Goal: Task Accomplishment & Management: Manage account settings

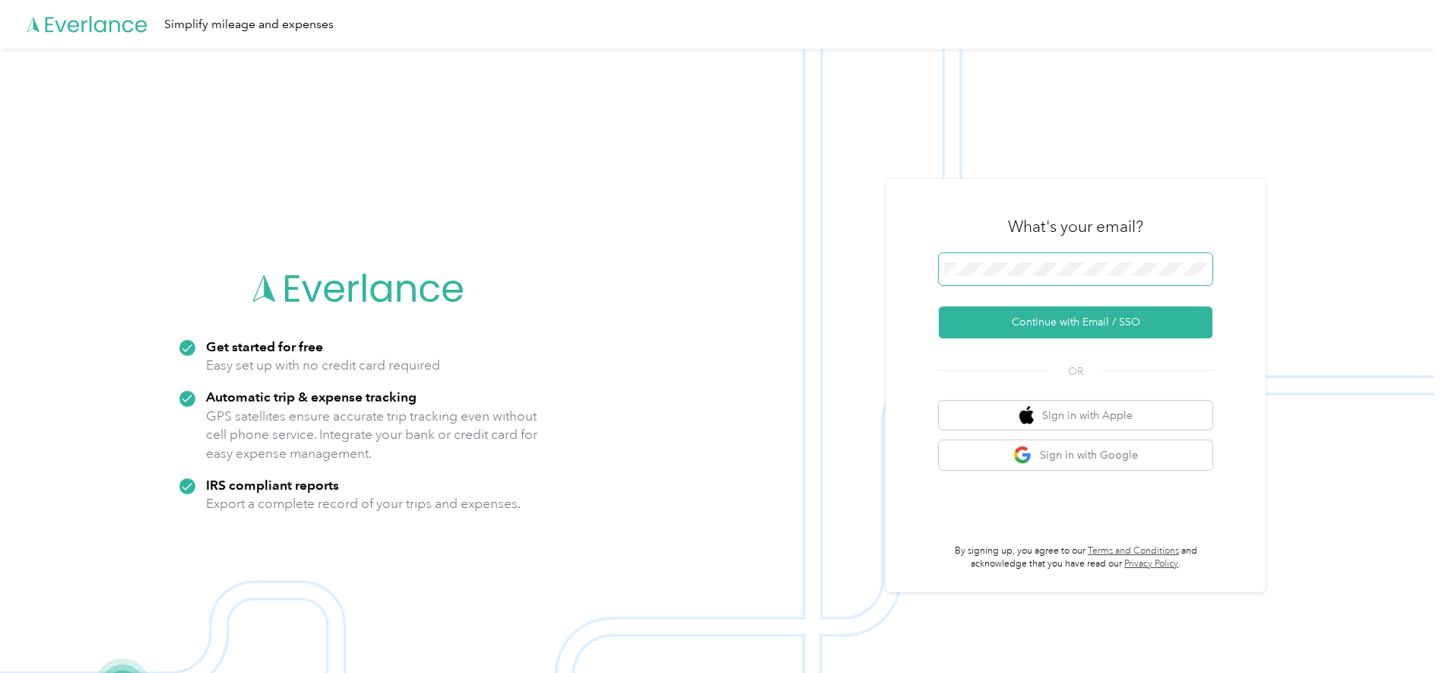
click at [1107, 261] on span at bounding box center [1076, 269] width 274 height 32
click at [1105, 322] on button "Continue with Email / SSO" at bounding box center [1076, 322] width 274 height 32
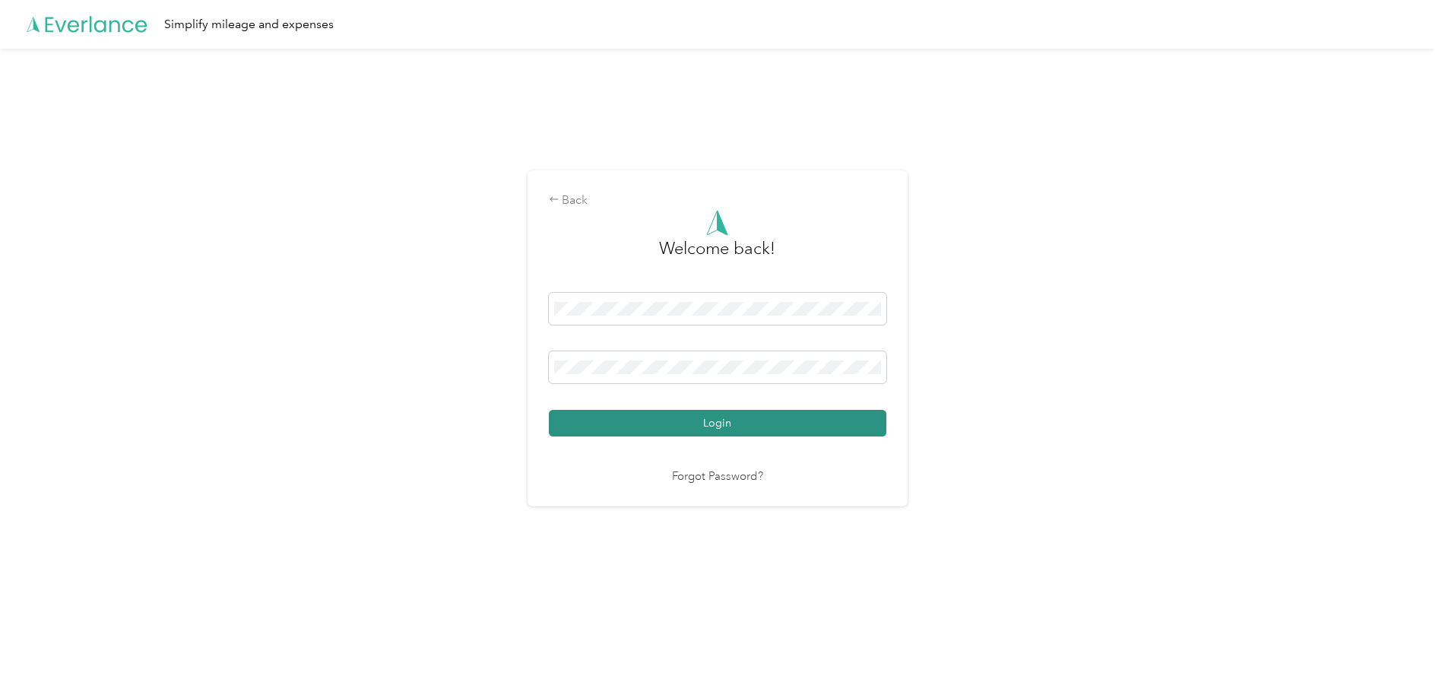
click at [808, 416] on button "Login" at bounding box center [717, 423] width 337 height 27
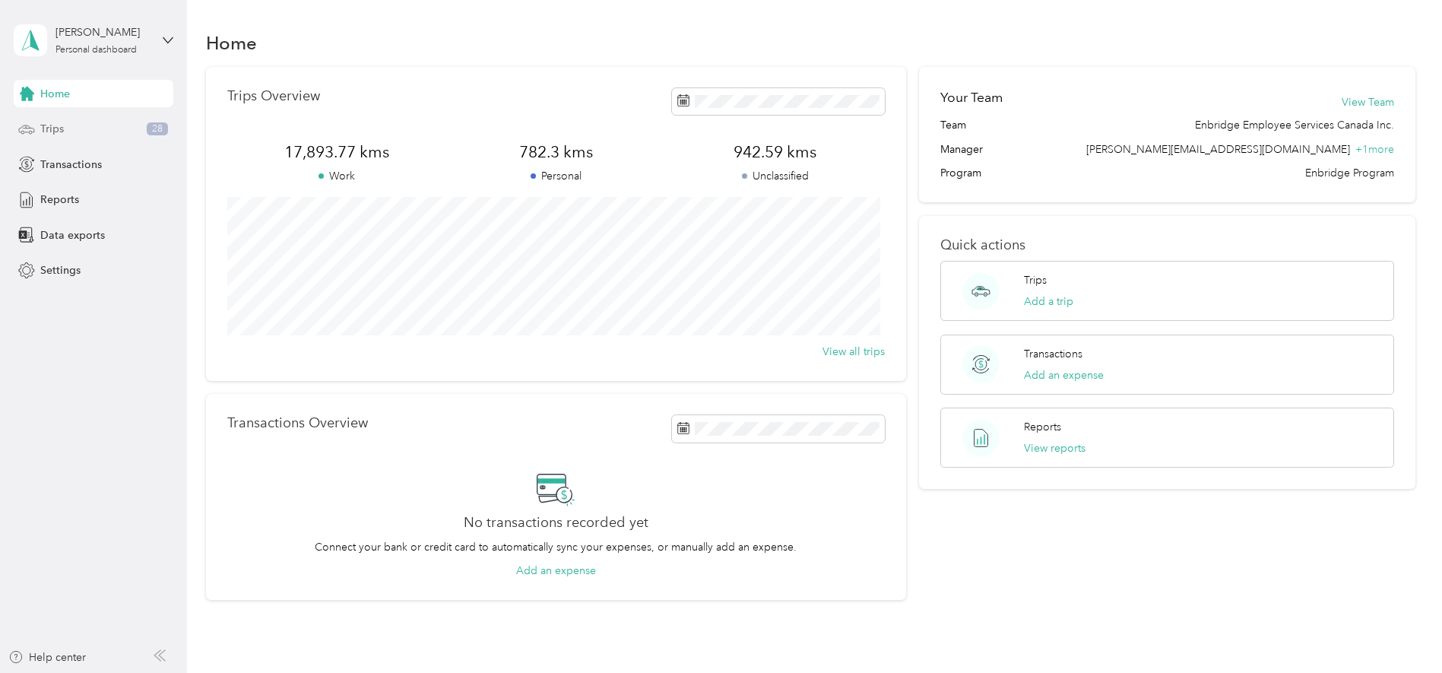
click at [74, 125] on div "Trips 28" at bounding box center [94, 129] width 160 height 27
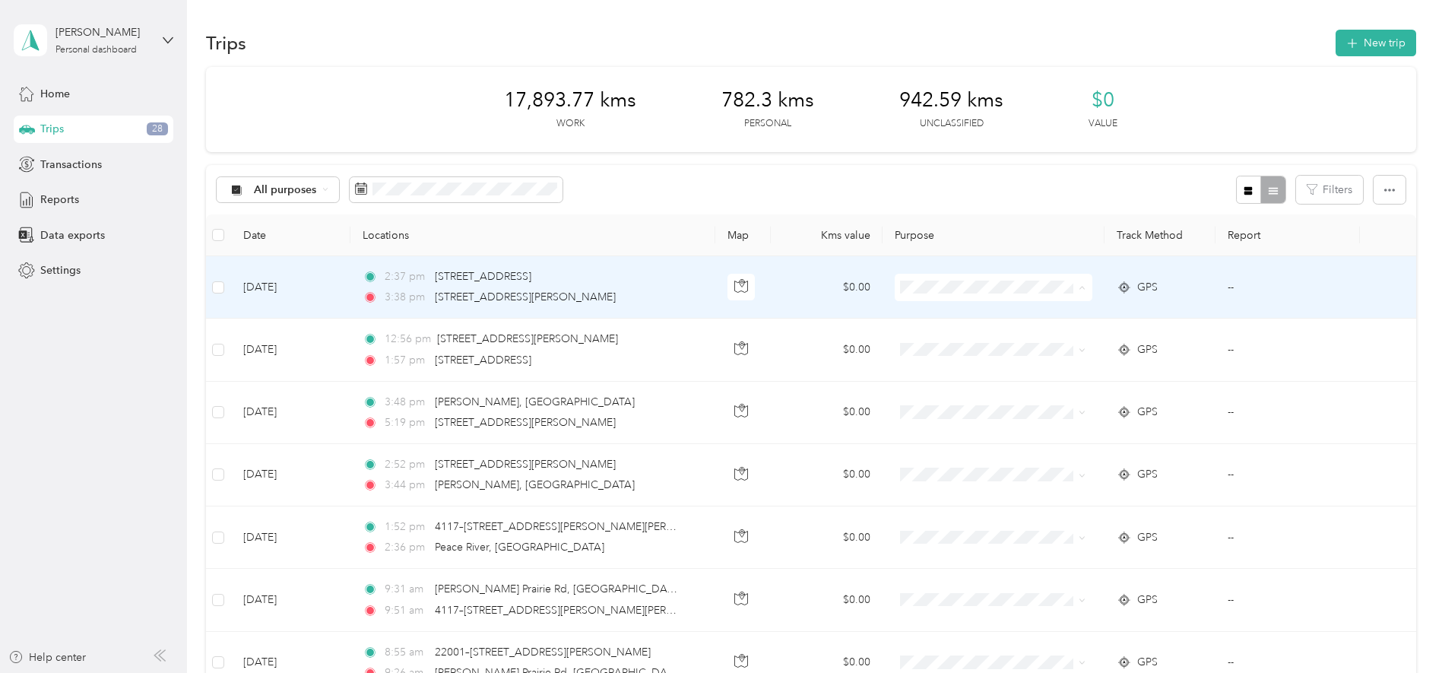
click at [938, 306] on li "Enbridge Employee Services Canada Inc." at bounding box center [1018, 316] width 254 height 27
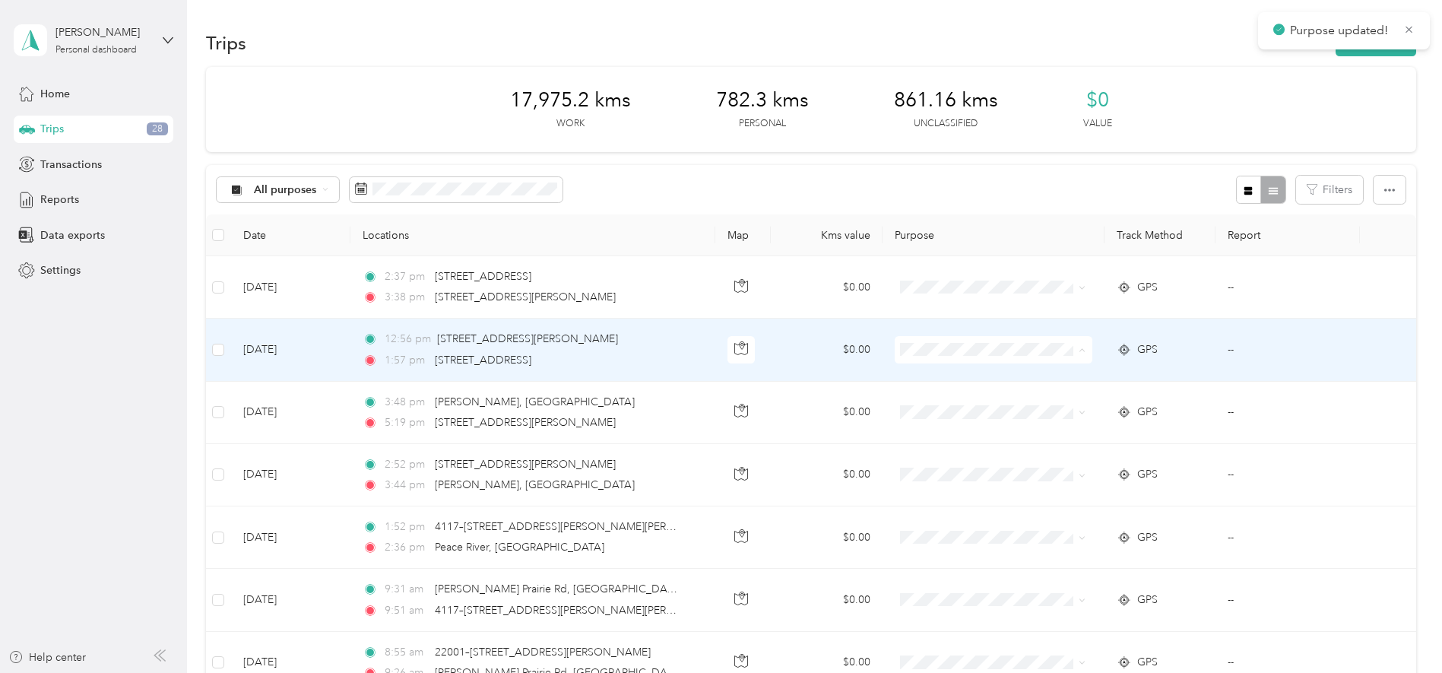
click at [927, 375] on span "Enbridge Employee Services Canada Inc." at bounding box center [1017, 378] width 233 height 16
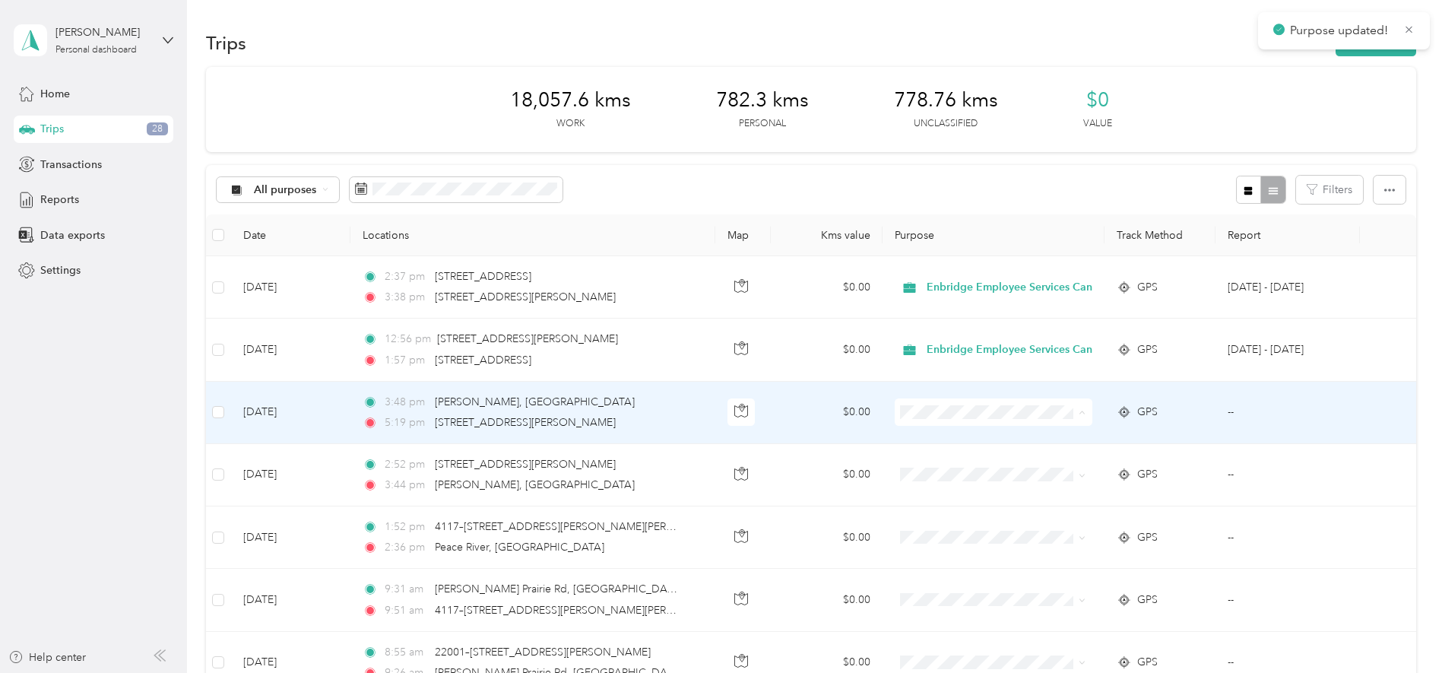
click at [928, 435] on span "Enbridge Employee Services Canada Inc." at bounding box center [1030, 440] width 205 height 16
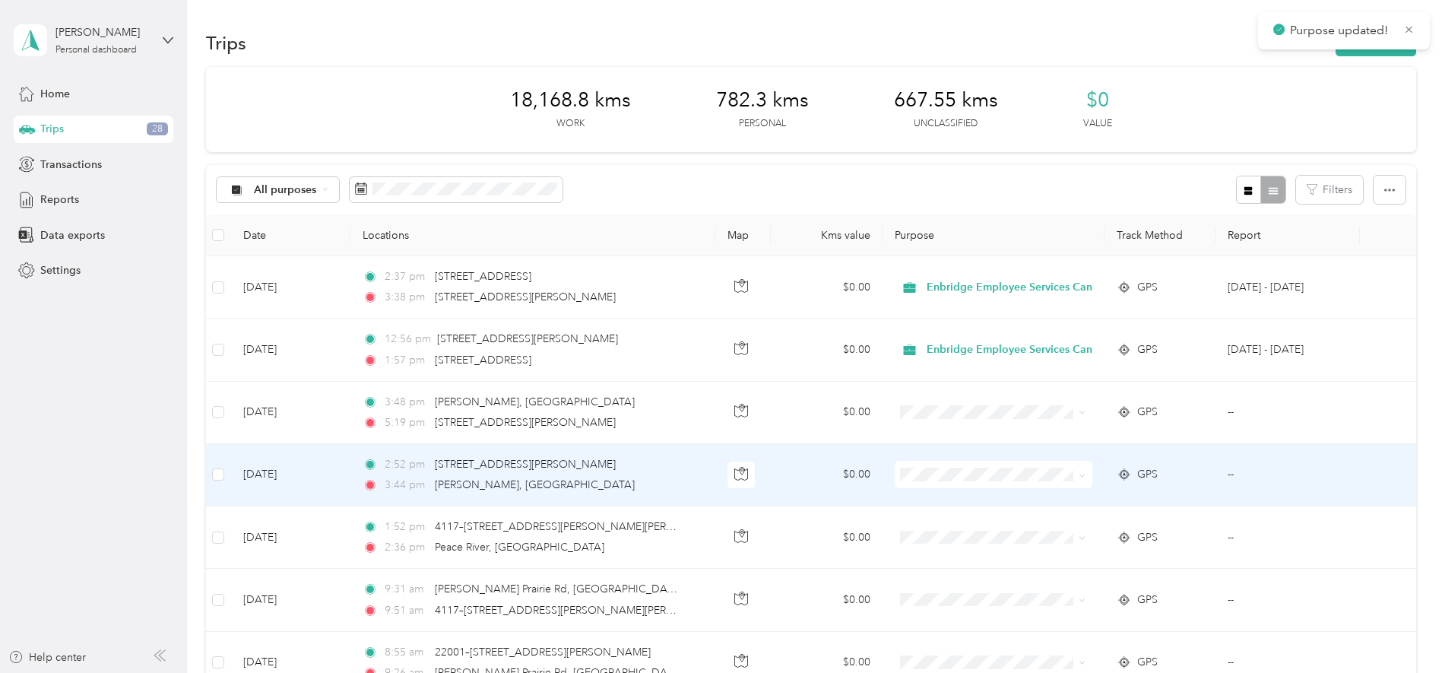
click at [923, 467] on span at bounding box center [994, 474] width 198 height 27
click at [904, 467] on span at bounding box center [994, 474] width 198 height 27
click at [930, 496] on span "Enbridge Employee Services Canada Inc." at bounding box center [1030, 503] width 205 height 16
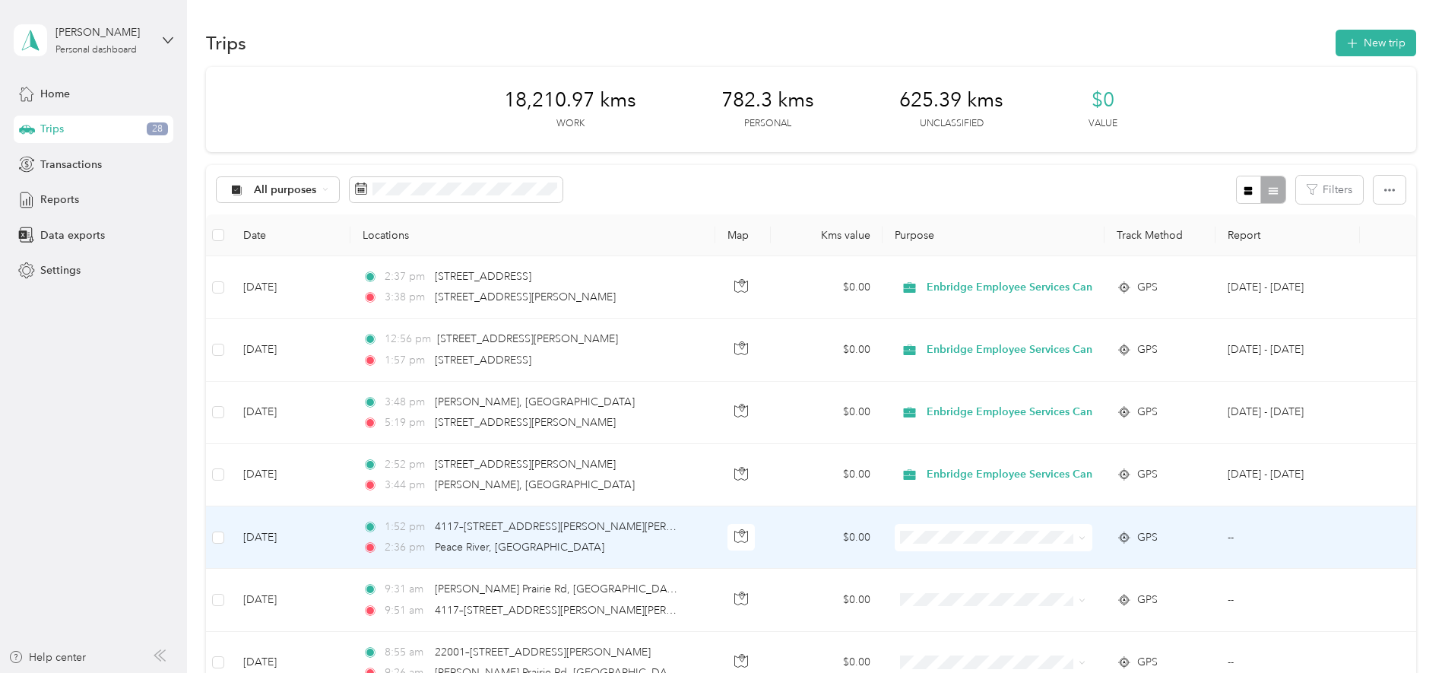
click at [930, 559] on span "Enbridge Employee Services Canada Inc." at bounding box center [1030, 561] width 205 height 16
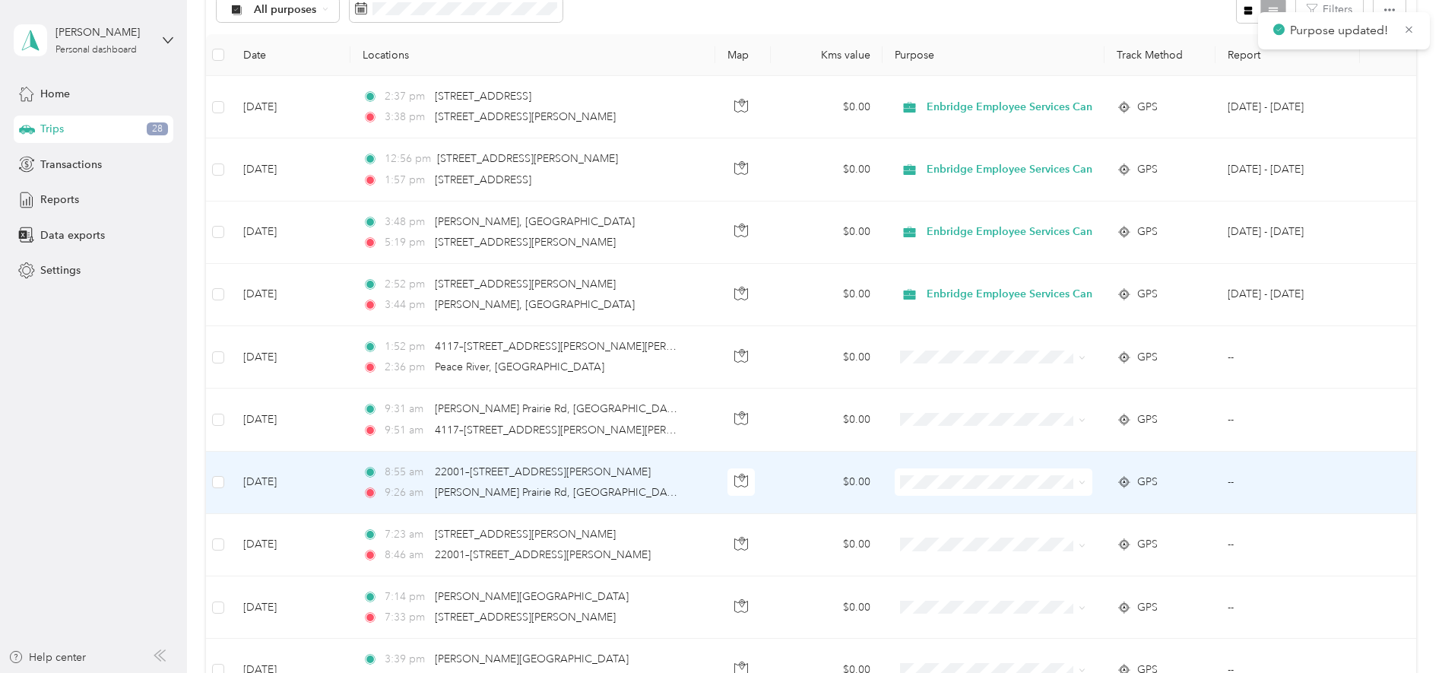
scroll to position [190, 0]
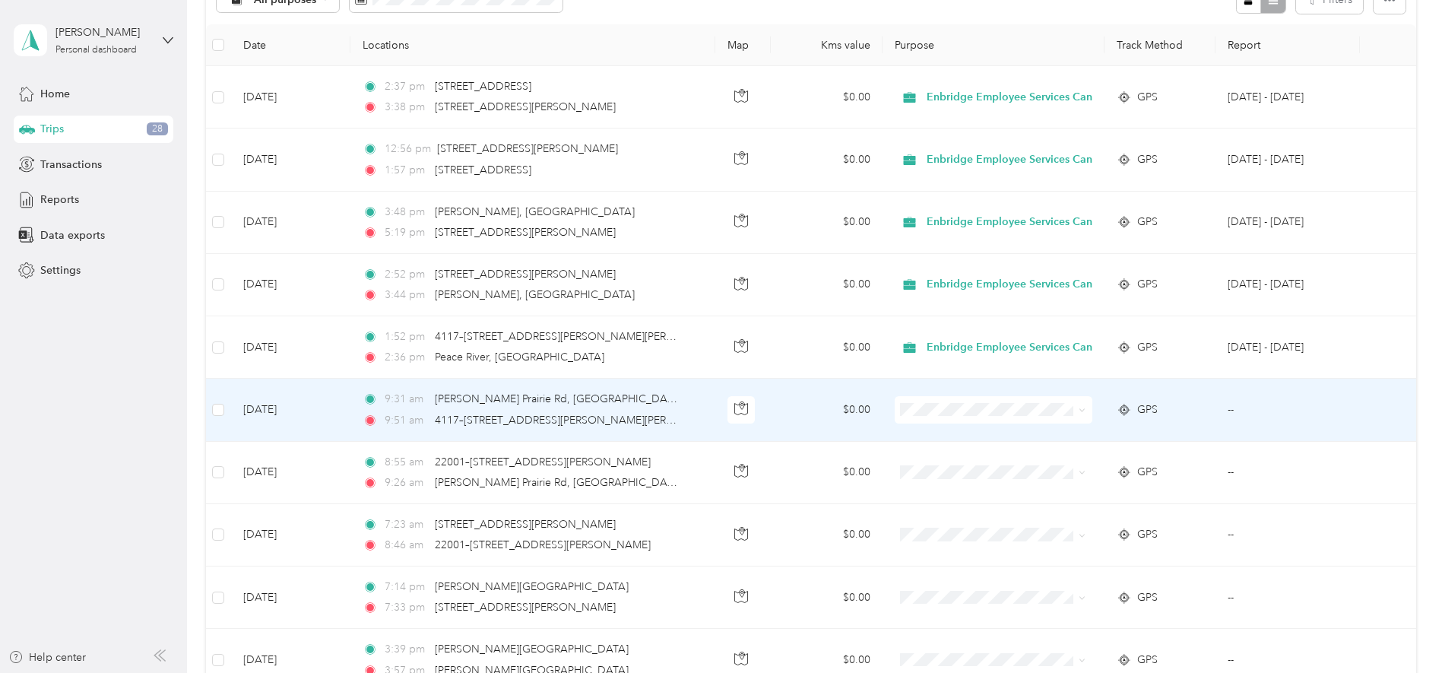
click at [922, 401] on span at bounding box center [994, 409] width 198 height 27
click at [936, 432] on span "Enbridge Employee Services Canada Inc." at bounding box center [1030, 438] width 205 height 16
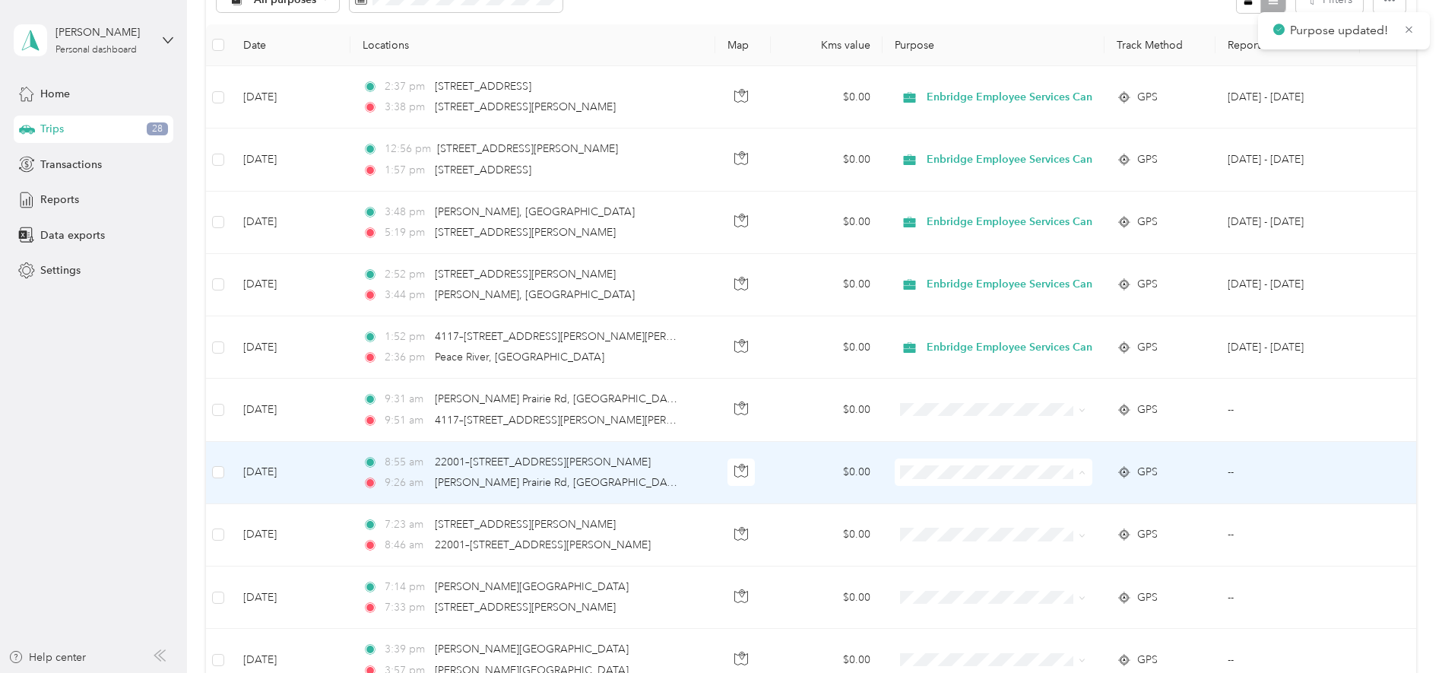
click at [945, 496] on span "Enbridge Employee Services Canada Inc." at bounding box center [1030, 501] width 205 height 16
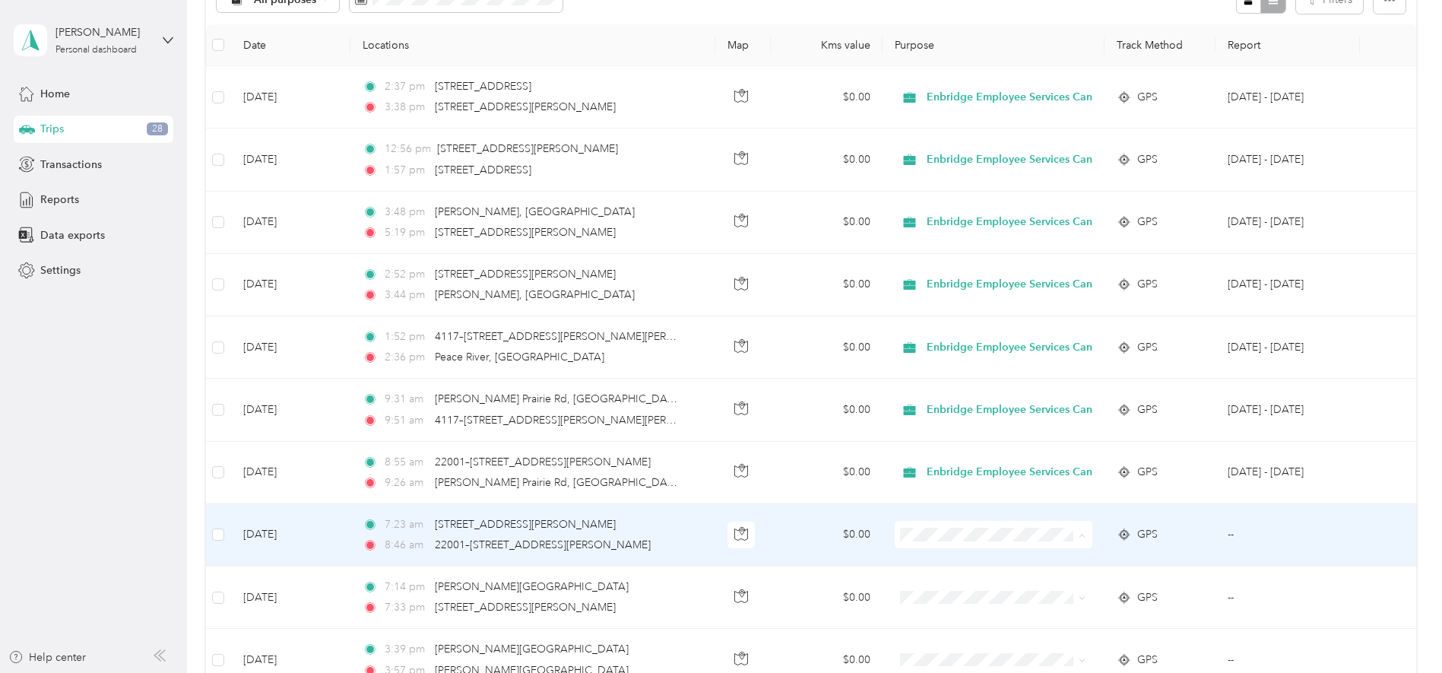
click at [939, 555] on span "Enbridge Employee Services Canada Inc." at bounding box center [1030, 563] width 205 height 16
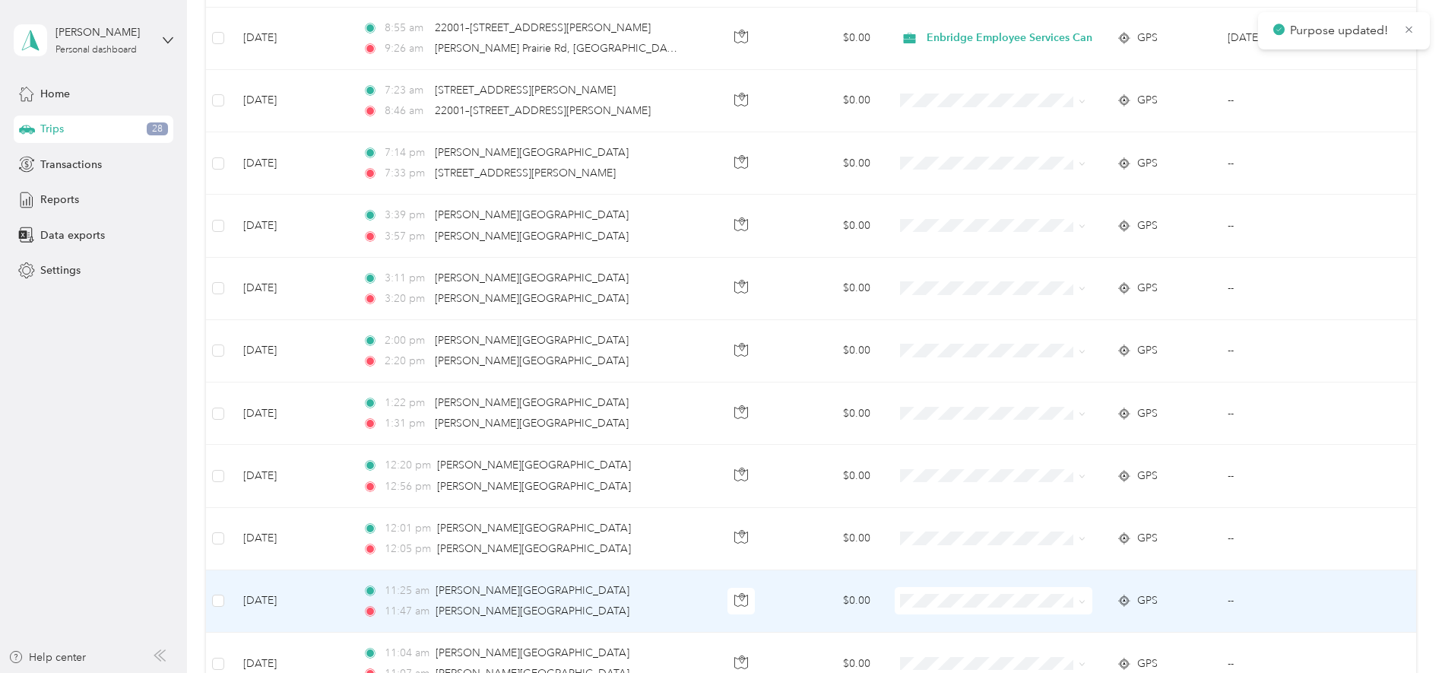
scroll to position [665, 0]
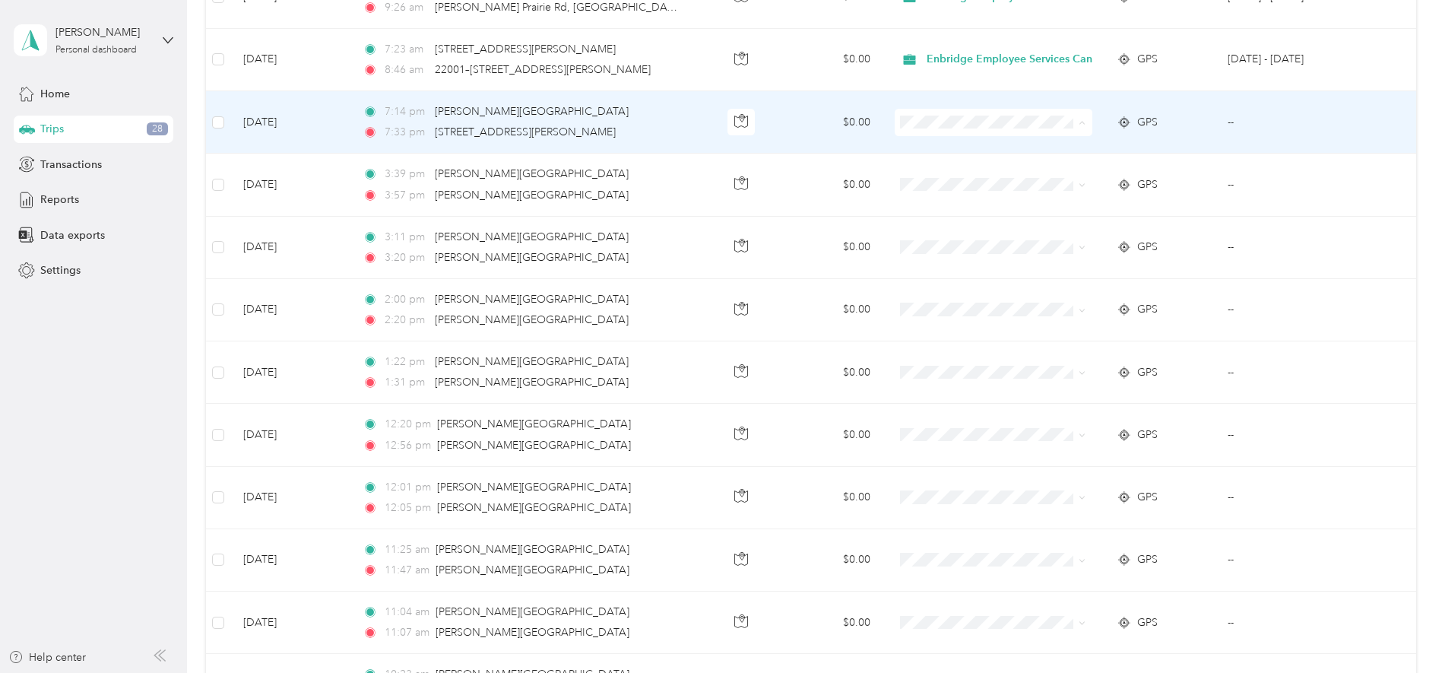
click at [904, 141] on li "Enbridge Employee Services Canada Inc." at bounding box center [1018, 151] width 254 height 27
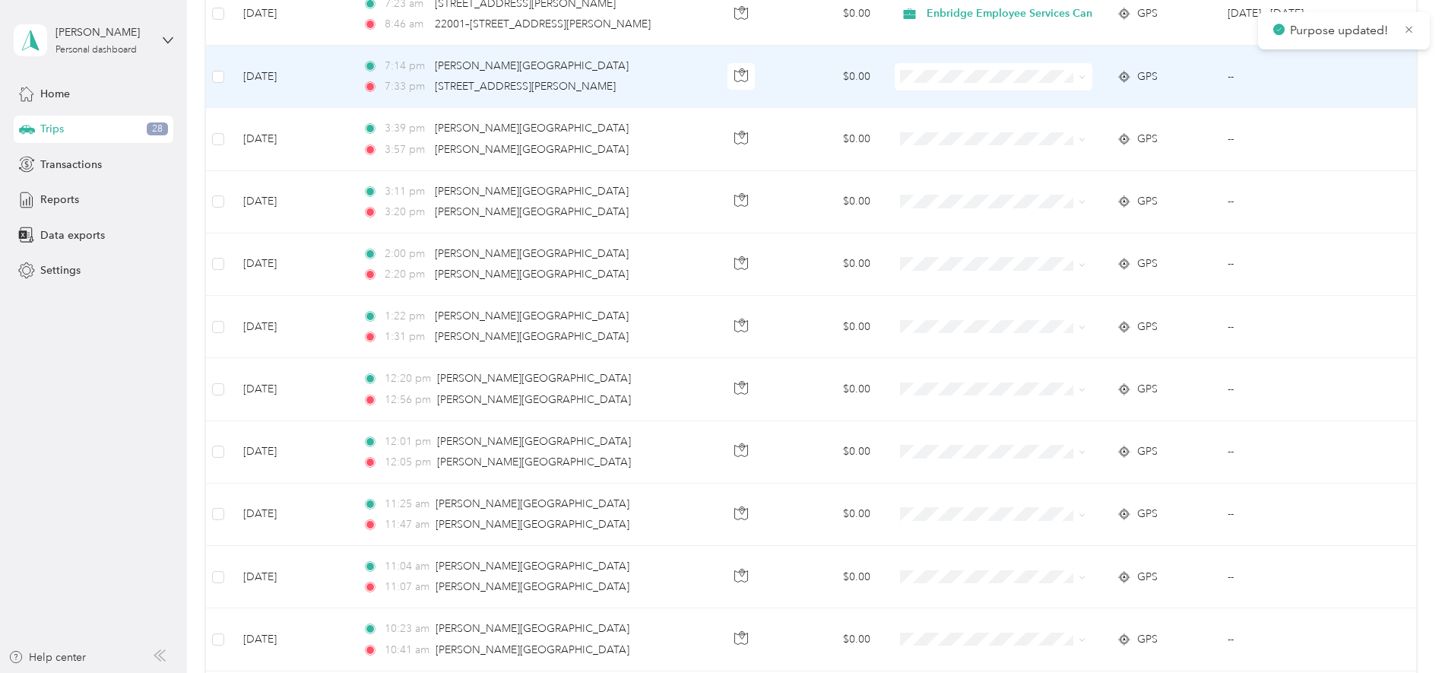
scroll to position [475, 0]
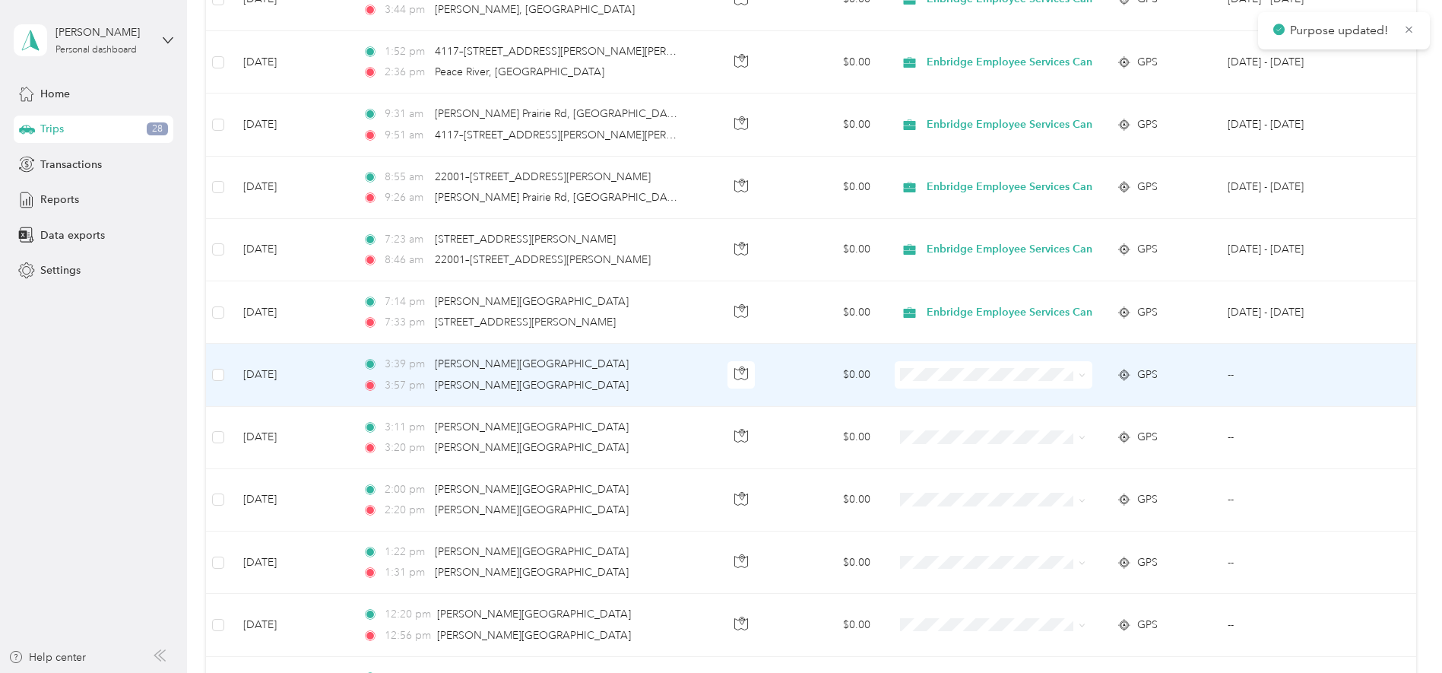
click at [920, 366] on span at bounding box center [994, 374] width 198 height 27
click at [927, 396] on span "Enbridge Employee Services Canada Inc." at bounding box center [1017, 403] width 233 height 16
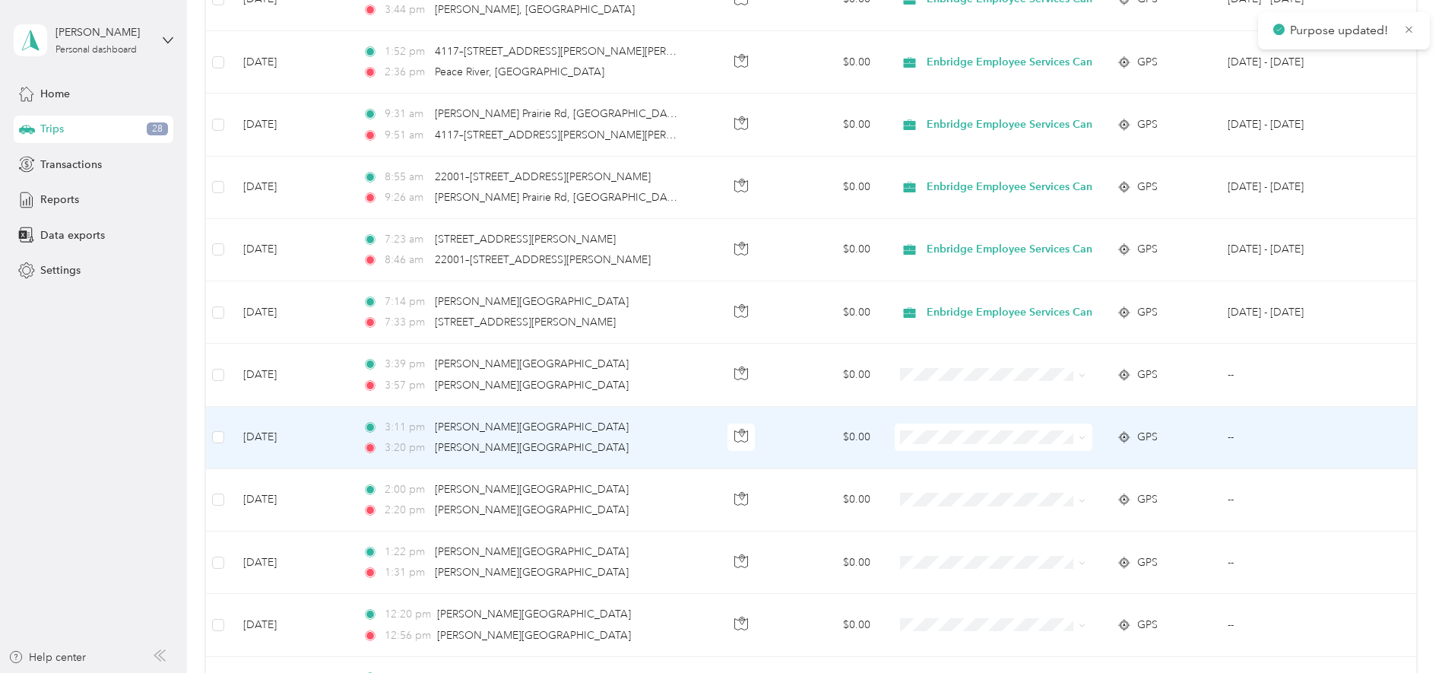
click at [930, 457] on li "Enbridge Employee Services Canada Inc." at bounding box center [1018, 462] width 254 height 27
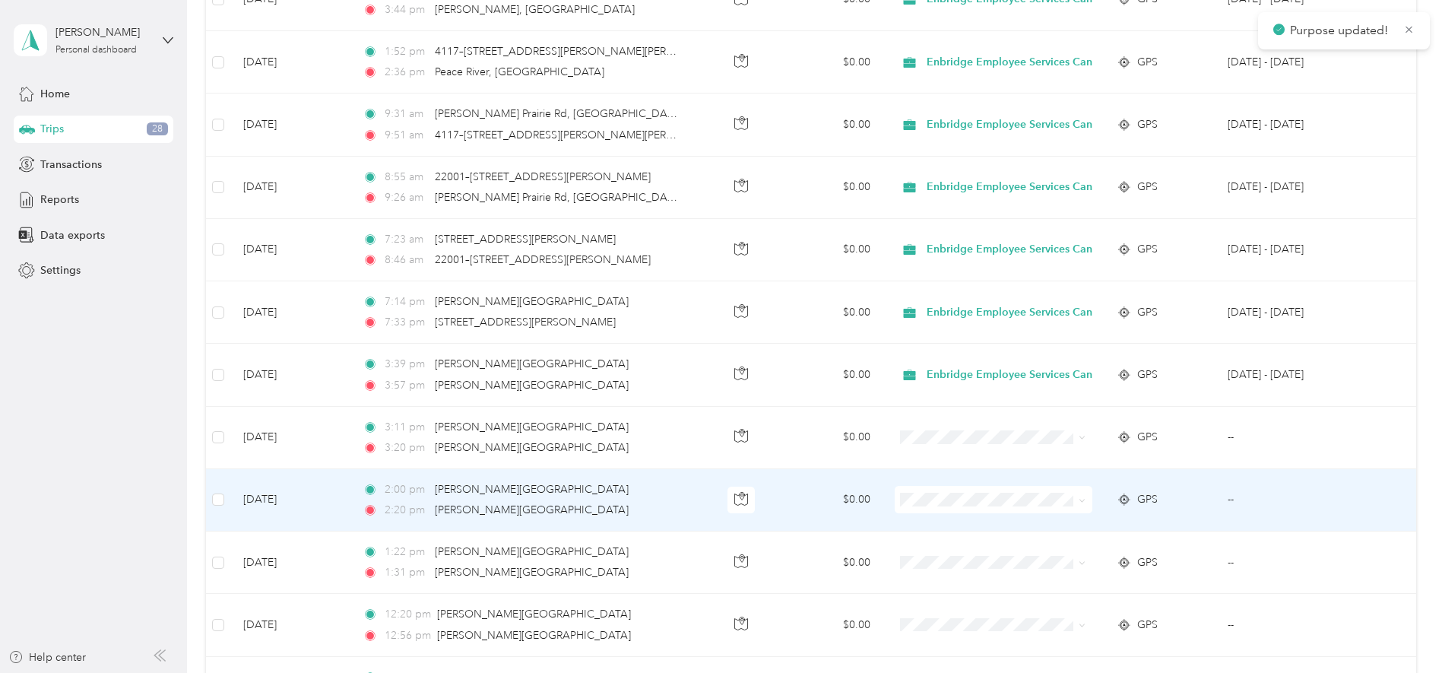
click at [925, 492] on span at bounding box center [994, 499] width 198 height 27
click at [926, 521] on span "Enbridge Employee Services Canada Inc." at bounding box center [1017, 528] width 233 height 16
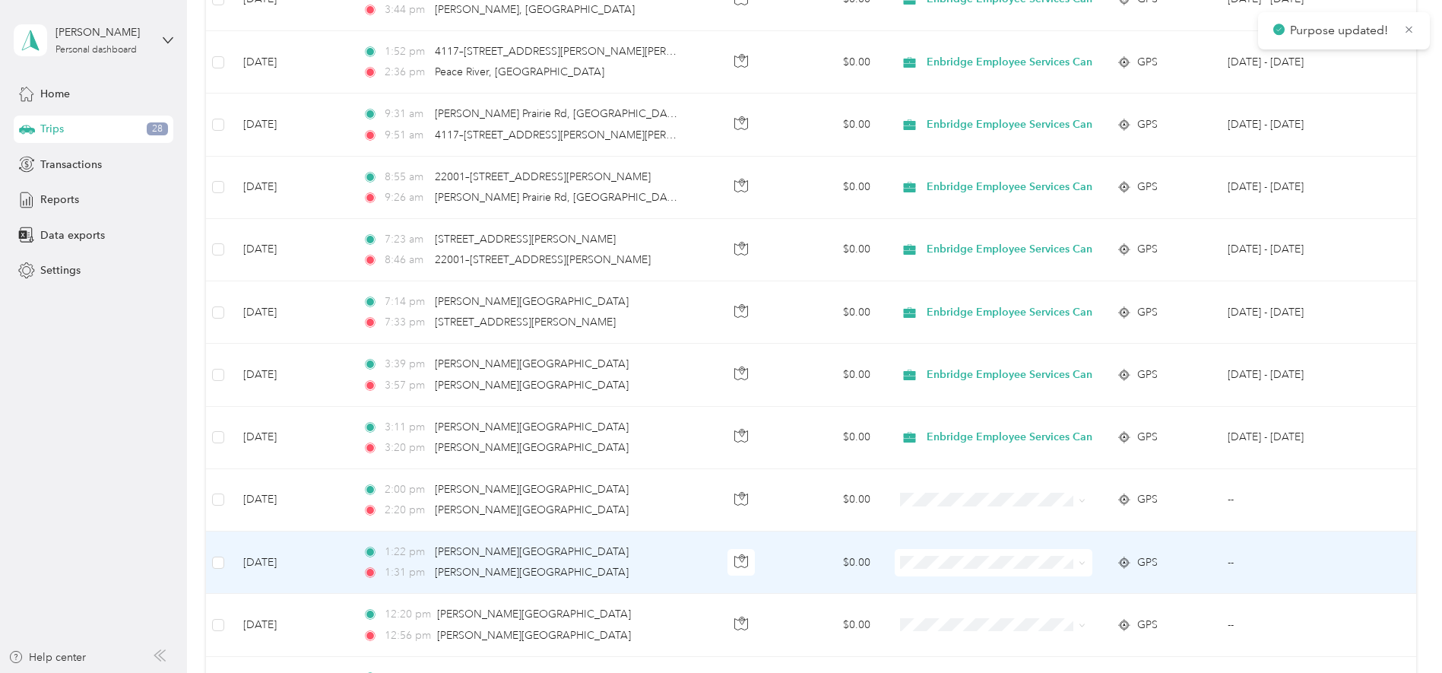
click at [931, 582] on span "Enbridge Employee Services Canada Inc." at bounding box center [1030, 590] width 205 height 16
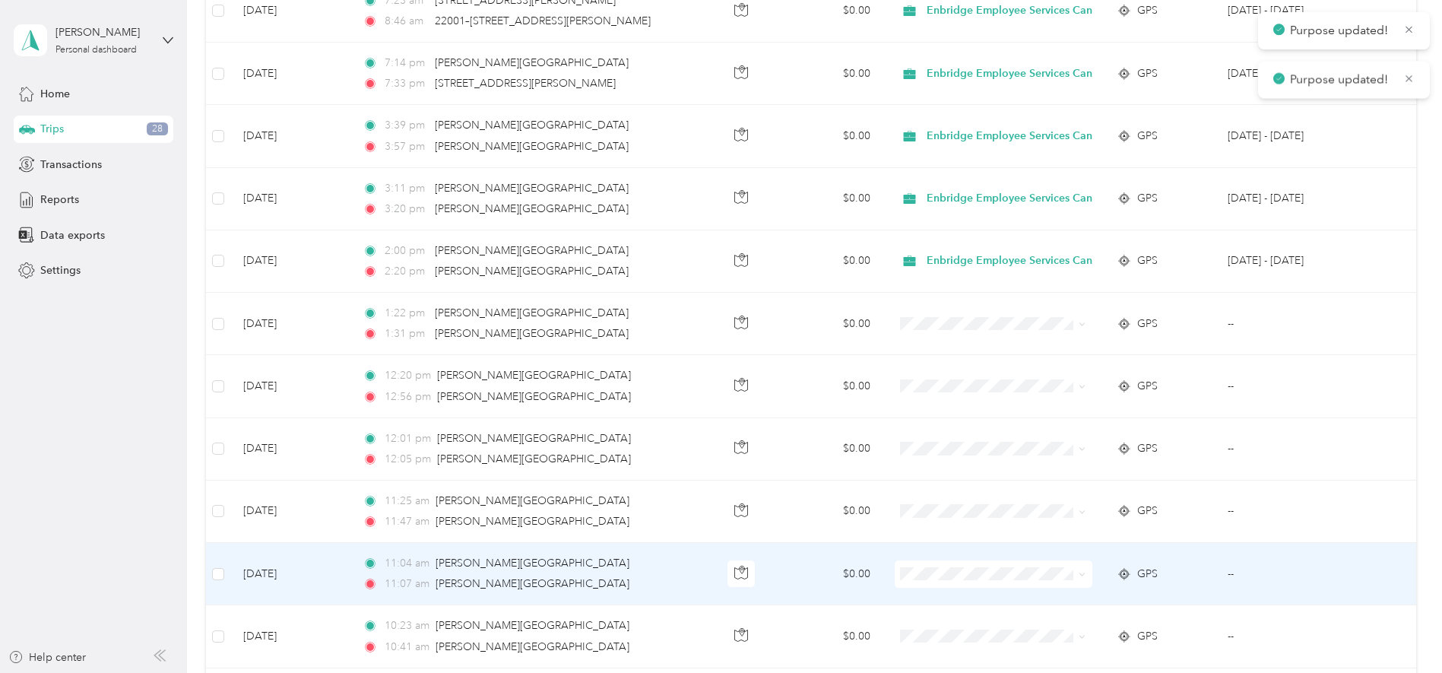
scroll to position [760, 0]
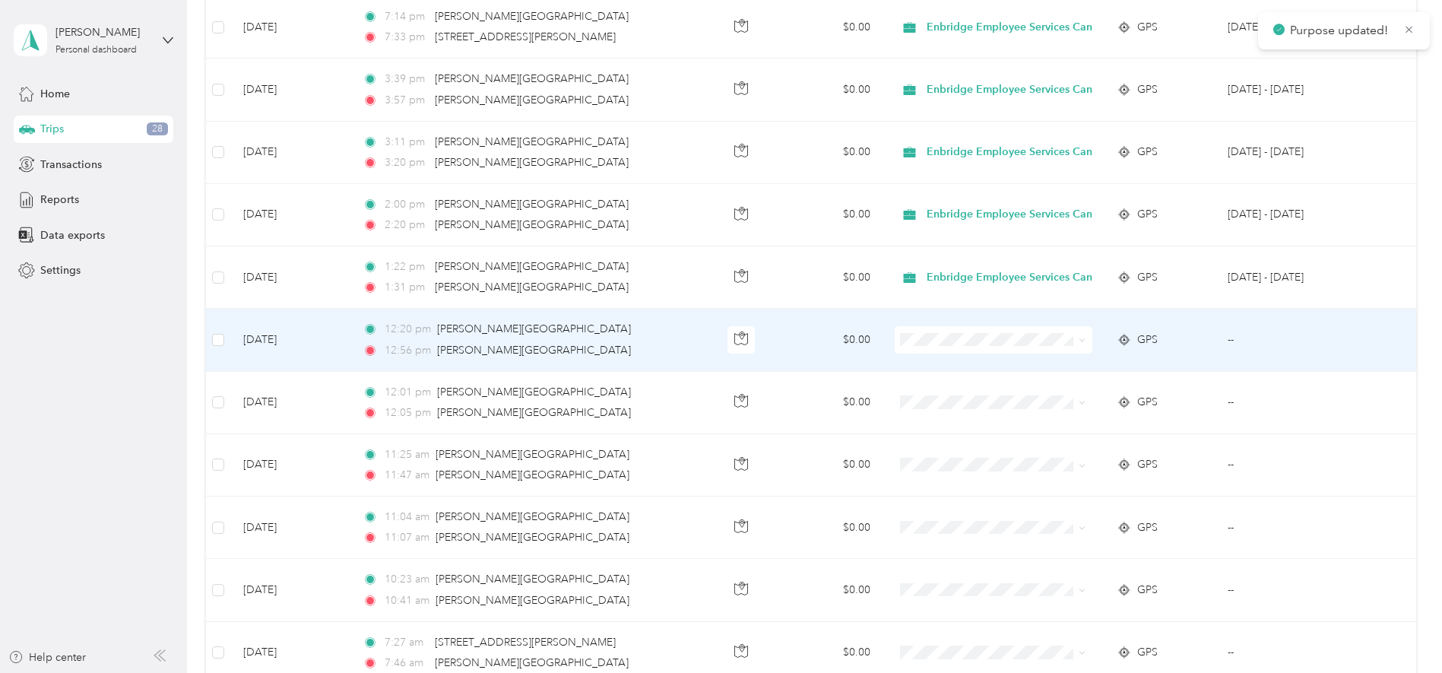
click at [915, 331] on span at bounding box center [994, 339] width 198 height 27
click at [919, 366] on span "Enbridge Employee Services Canada Inc." at bounding box center [1017, 367] width 233 height 16
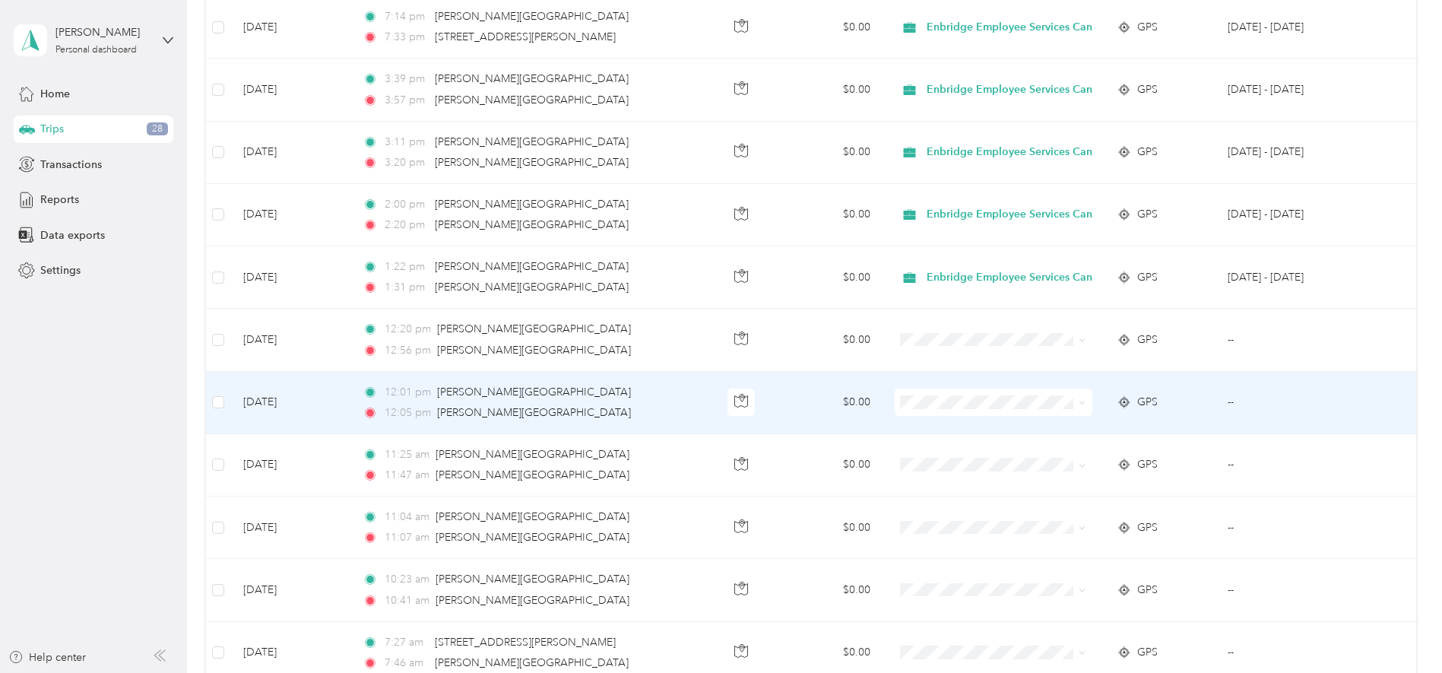
click at [917, 391] on span at bounding box center [994, 401] width 198 height 27
click at [923, 391] on span at bounding box center [994, 401] width 198 height 27
click at [909, 392] on span at bounding box center [994, 401] width 198 height 27
click at [919, 394] on span at bounding box center [994, 401] width 198 height 27
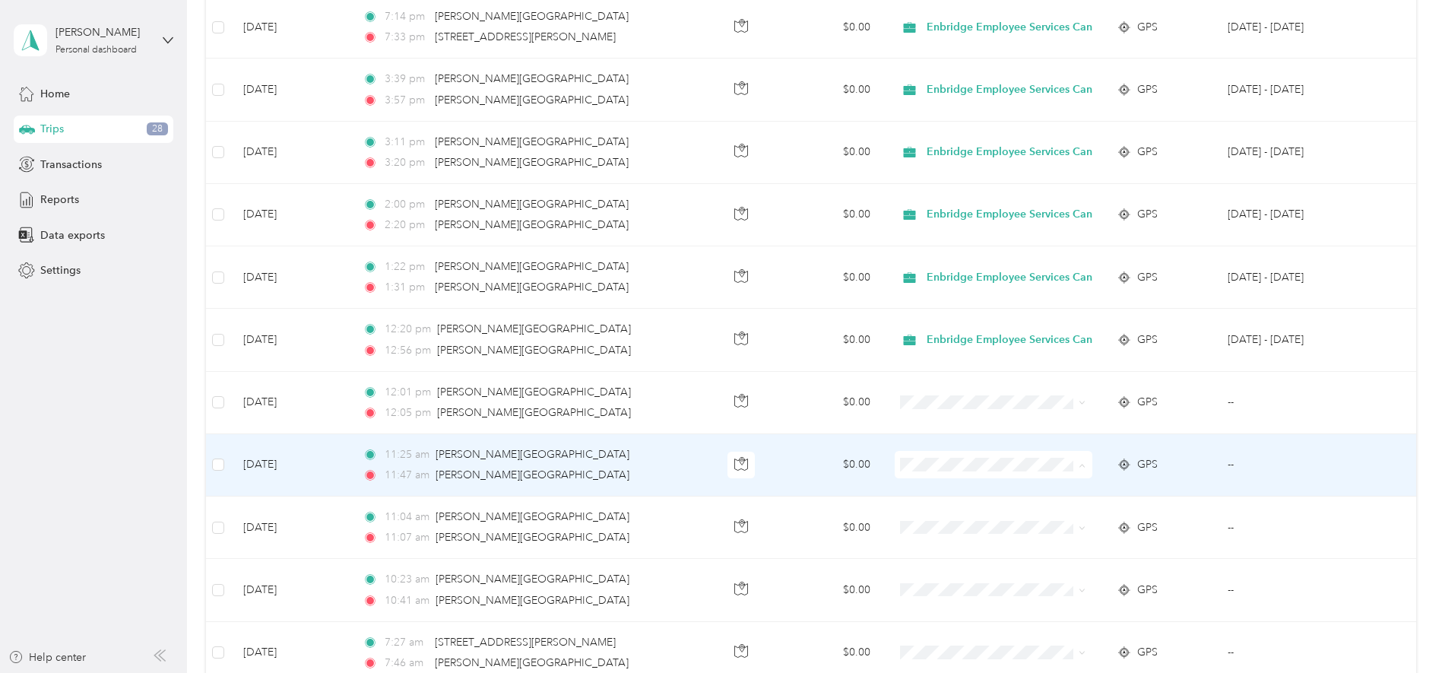
click at [926, 490] on span "Enbridge Employee Services Canada Inc." at bounding box center [1017, 493] width 233 height 16
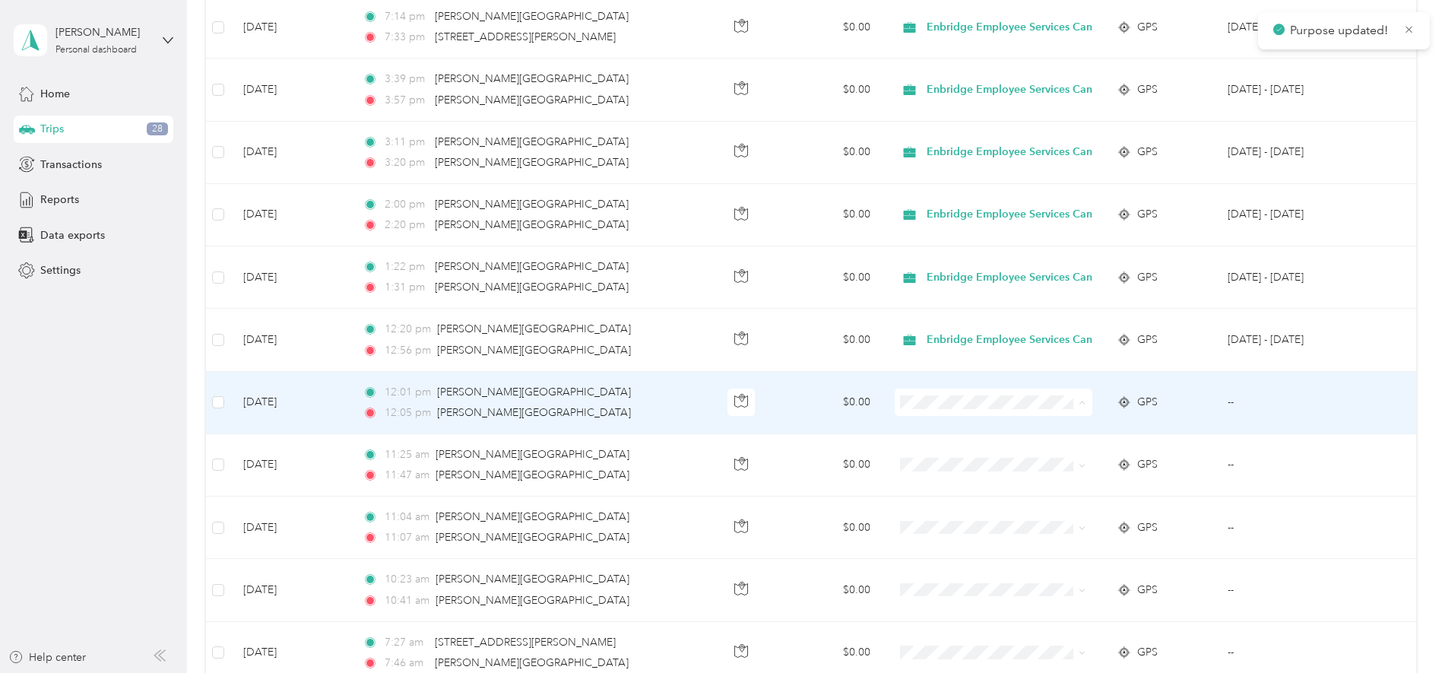
click at [934, 425] on span "Enbridge Employee Services Canada Inc." at bounding box center [1030, 431] width 205 height 16
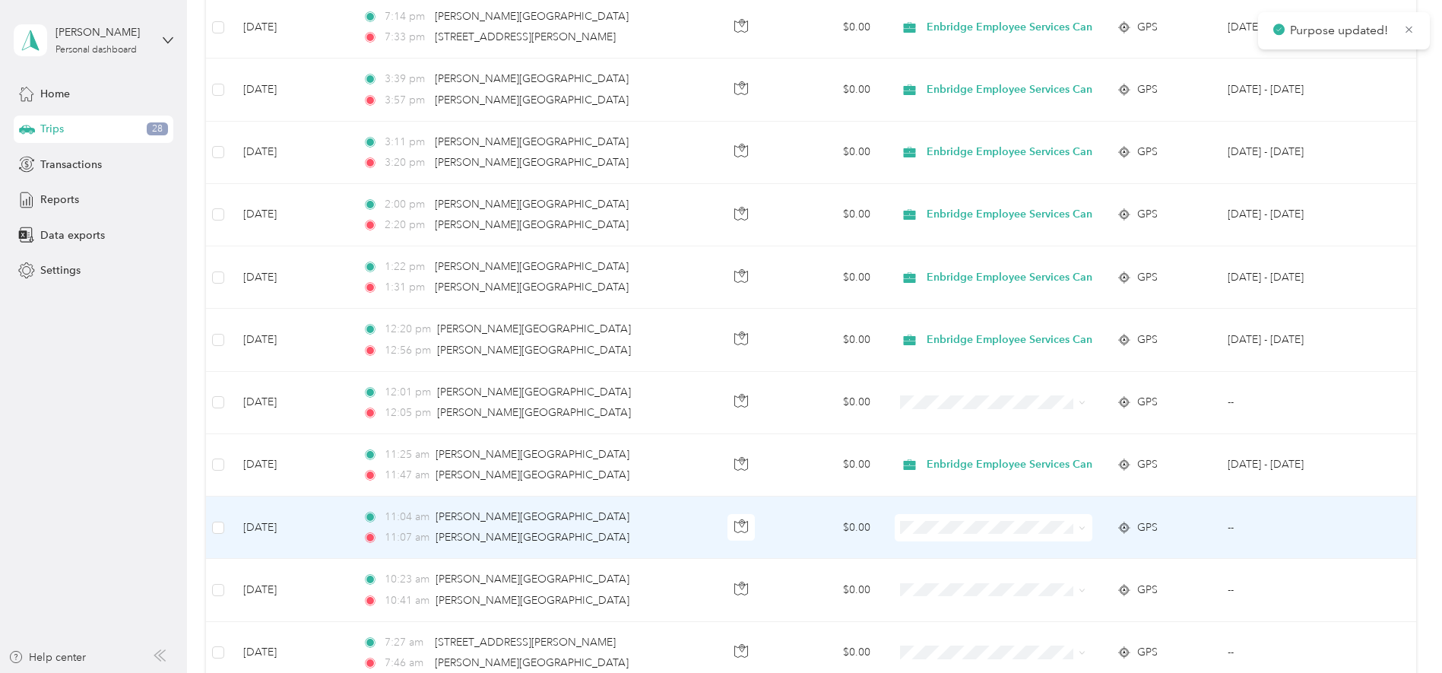
click at [915, 517] on span at bounding box center [994, 527] width 198 height 27
click at [922, 546] on li "Enbridge Employee Services Canada Inc." at bounding box center [1018, 556] width 254 height 27
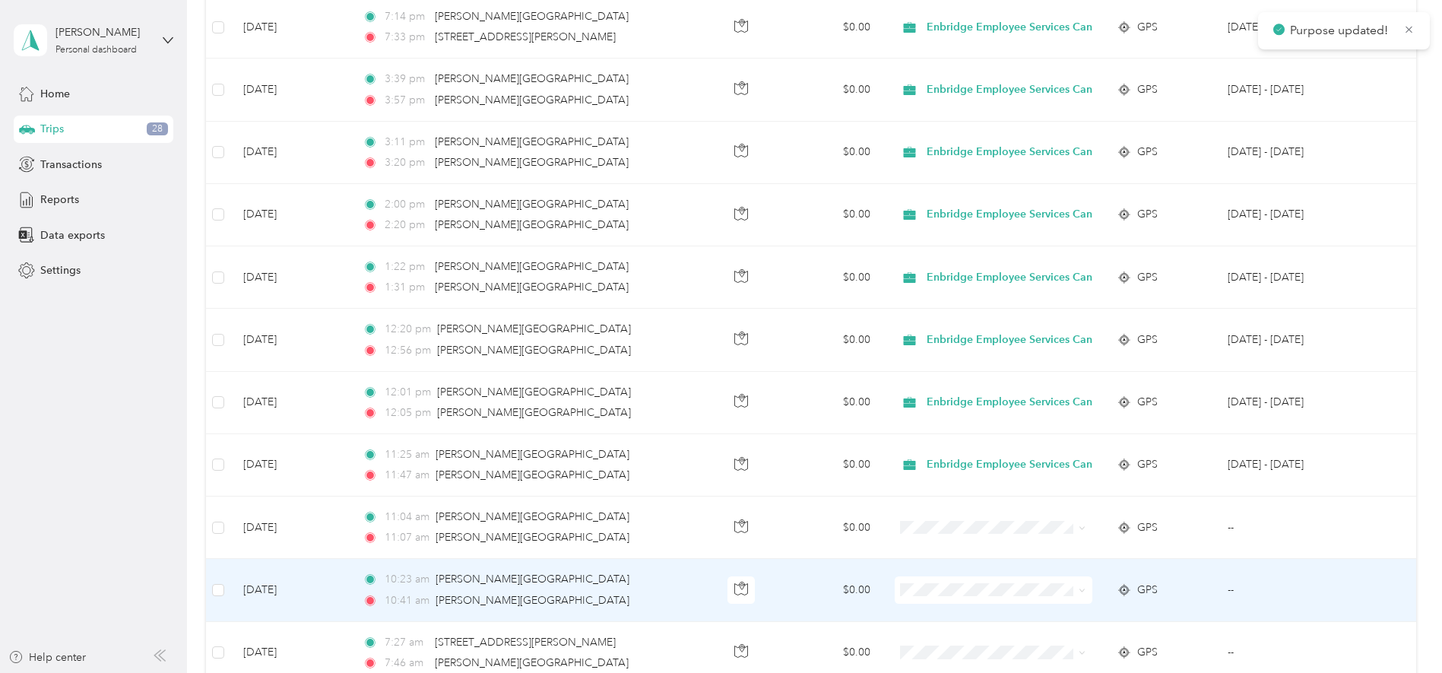
click at [922, 579] on span at bounding box center [994, 589] width 198 height 27
click at [922, 614] on span "Enbridge Employee Services Canada Inc." at bounding box center [1017, 618] width 233 height 16
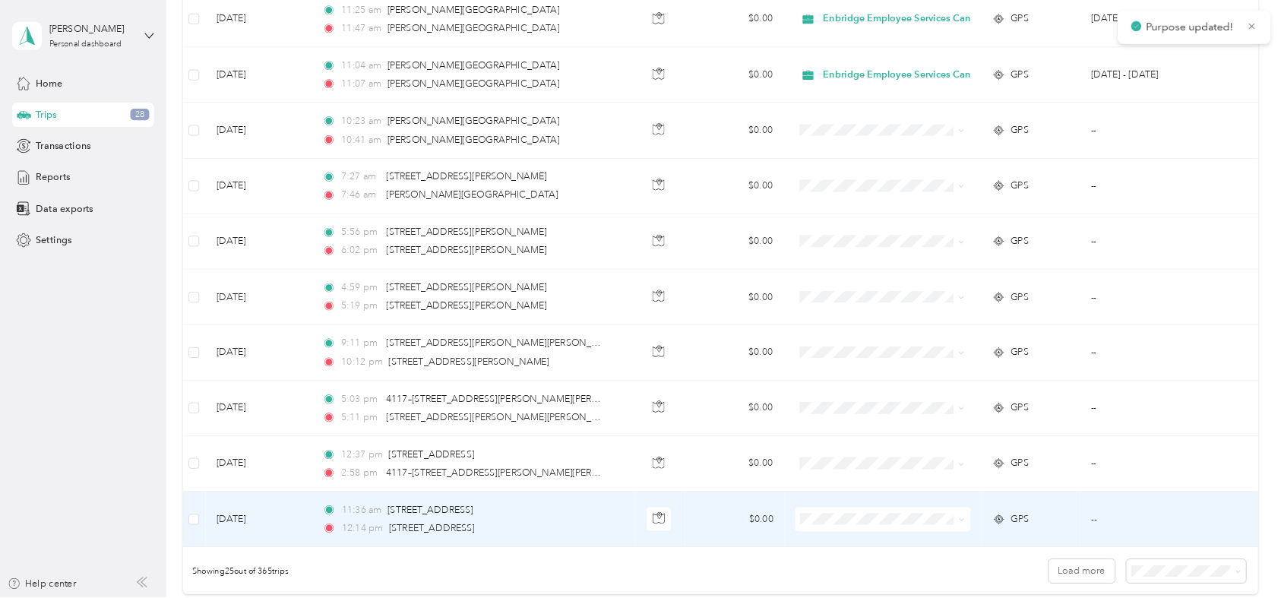
scroll to position [1235, 0]
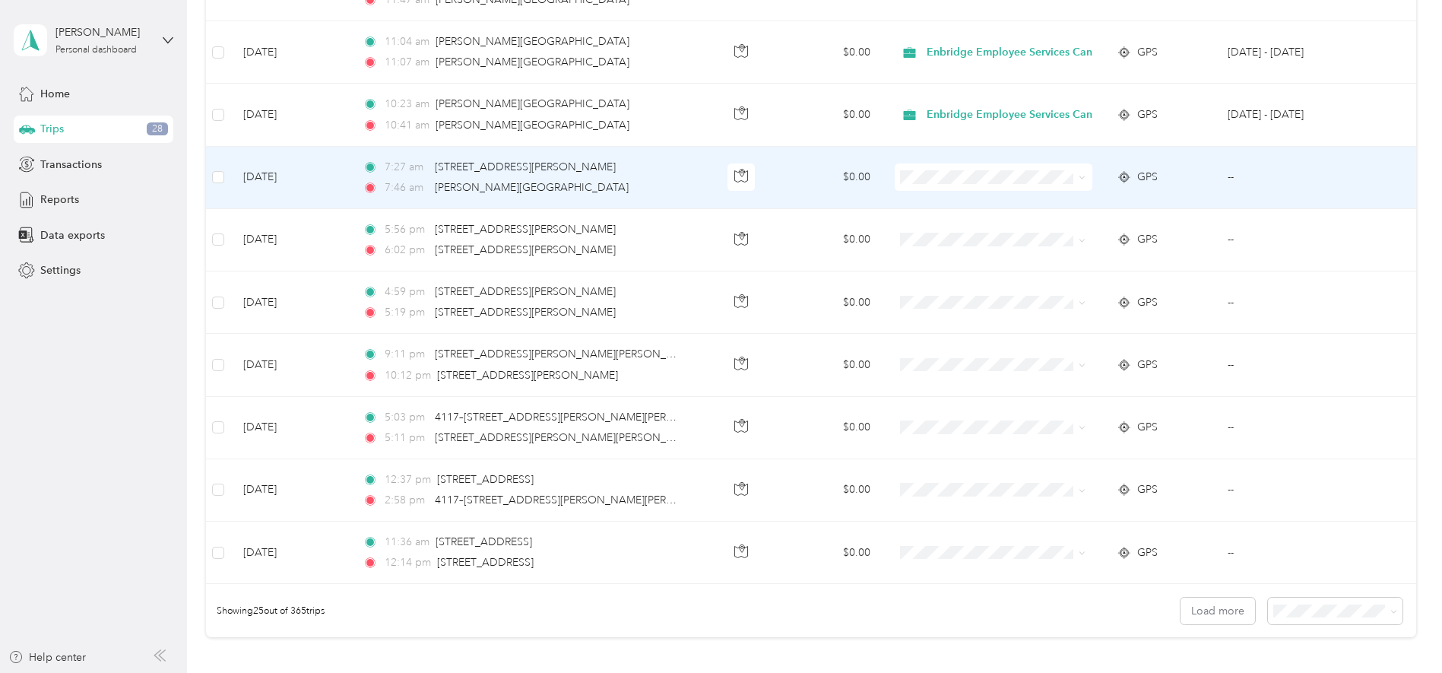
click at [909, 166] on span at bounding box center [994, 176] width 198 height 27
click at [915, 166] on span at bounding box center [994, 176] width 198 height 27
click at [921, 195] on li "Enbridge Employee Services Canada Inc." at bounding box center [1018, 205] width 254 height 27
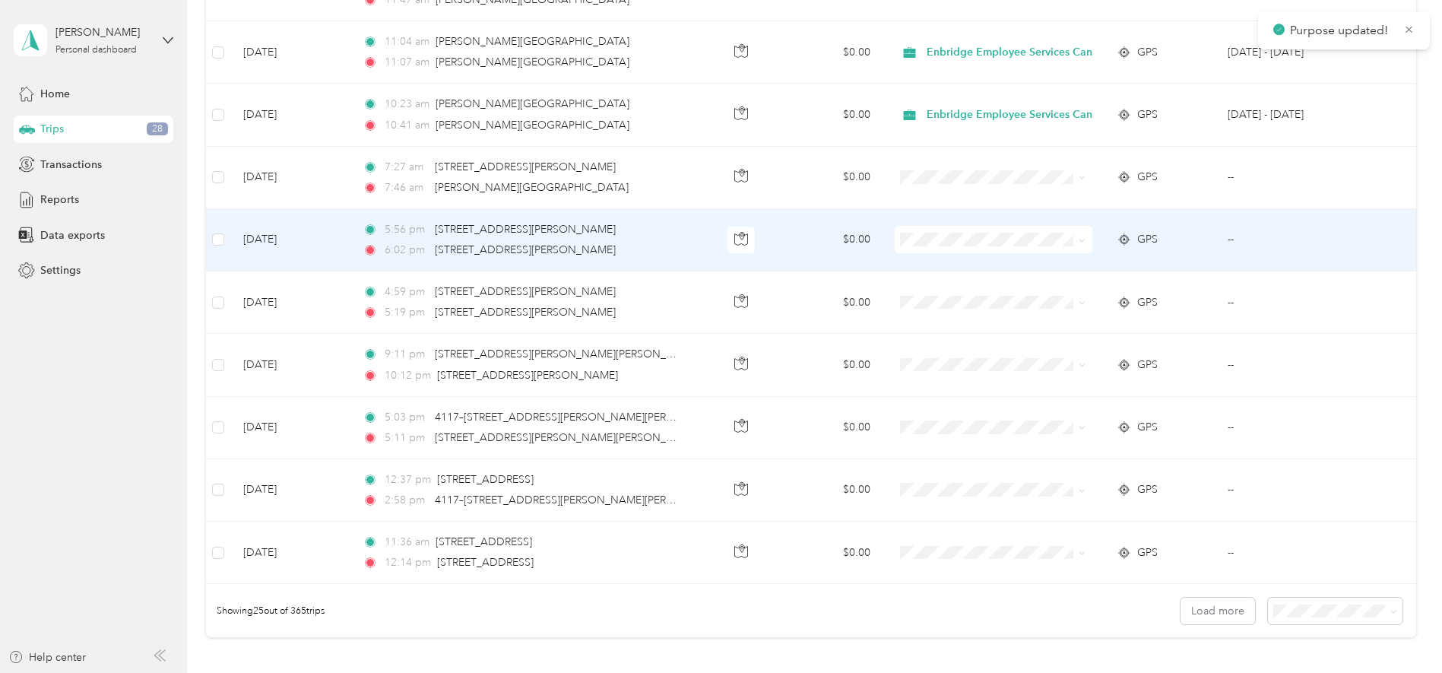
click at [909, 230] on span at bounding box center [994, 239] width 198 height 27
click at [911, 230] on span at bounding box center [994, 239] width 198 height 27
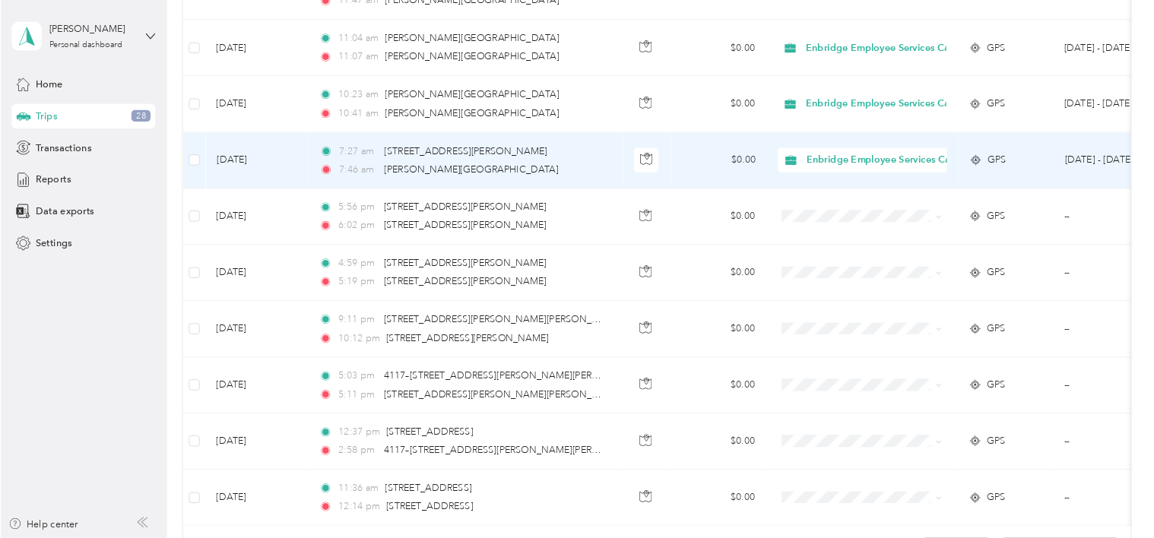
scroll to position [1234, 0]
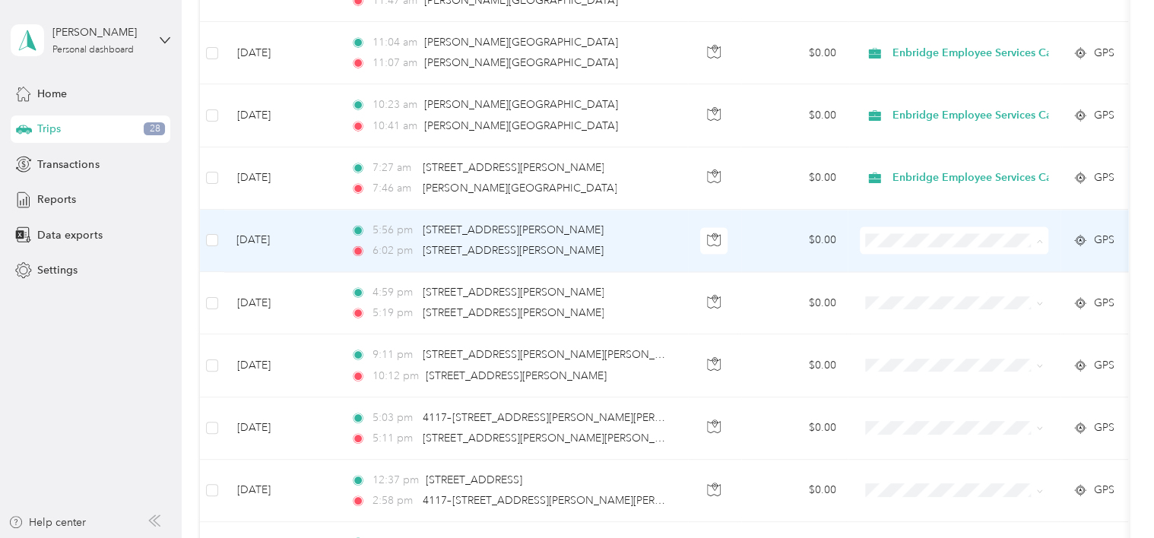
click at [890, 259] on span "Enbridge Employee Services Canada Inc." at bounding box center [987, 265] width 233 height 16
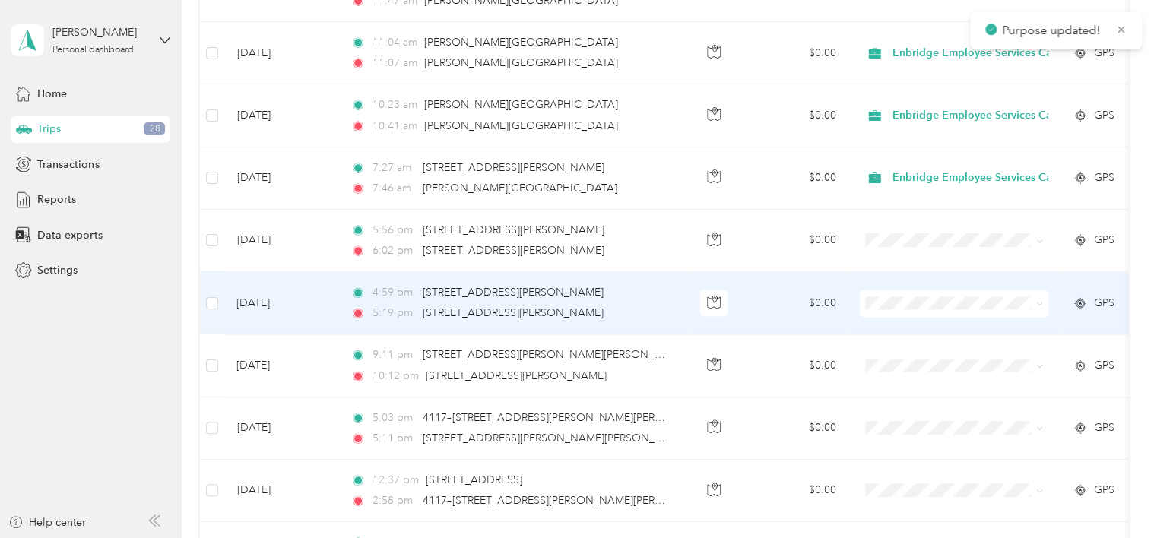
click at [889, 291] on span at bounding box center [954, 303] width 188 height 27
click at [894, 325] on span "Enbridge Employee Services Canada Inc." at bounding box center [987, 327] width 233 height 16
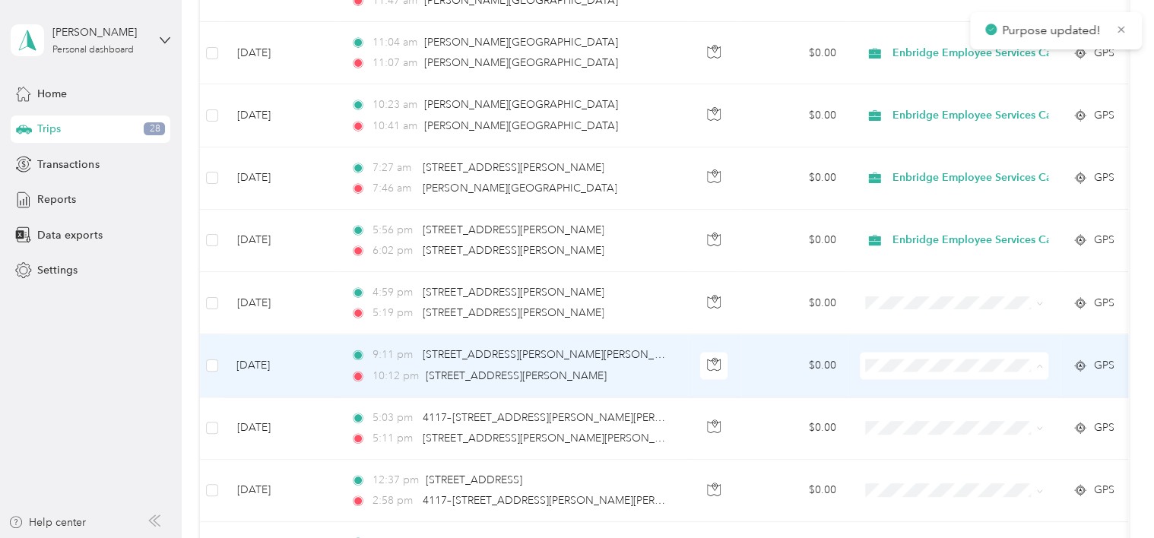
click at [891, 380] on li "Enbridge Employee Services Canada Inc." at bounding box center [987, 389] width 254 height 27
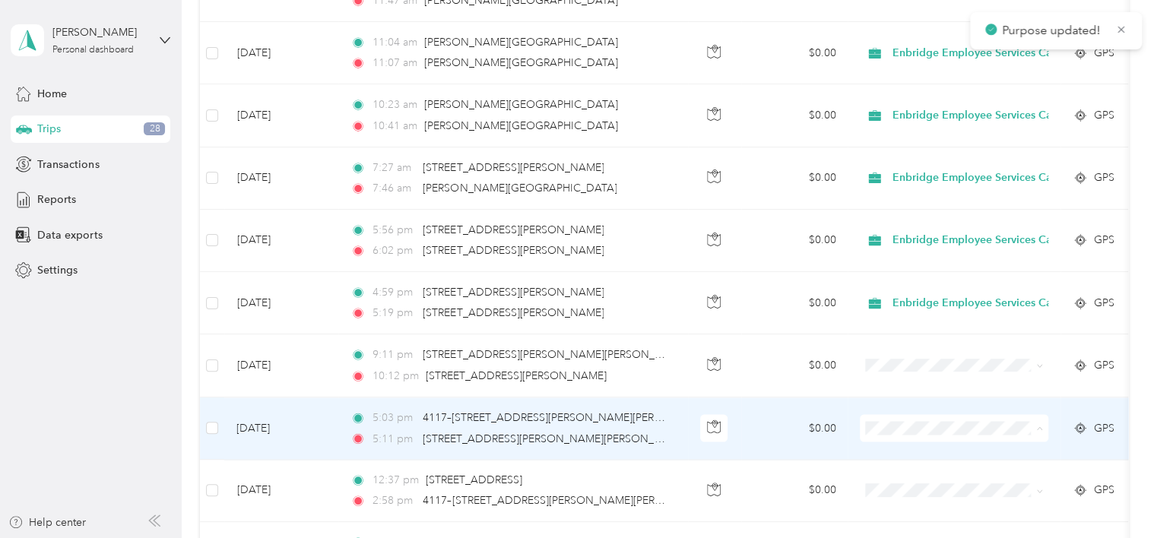
click at [898, 444] on span "Enbridge Employee Services Canada Inc." at bounding box center [1000, 452] width 205 height 16
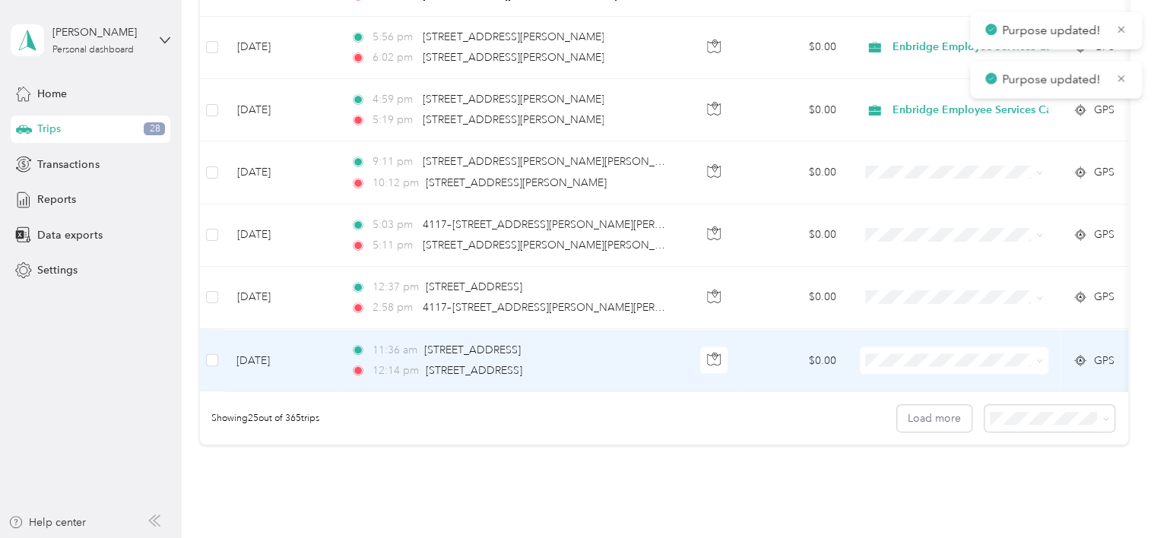
scroll to position [1462, 0]
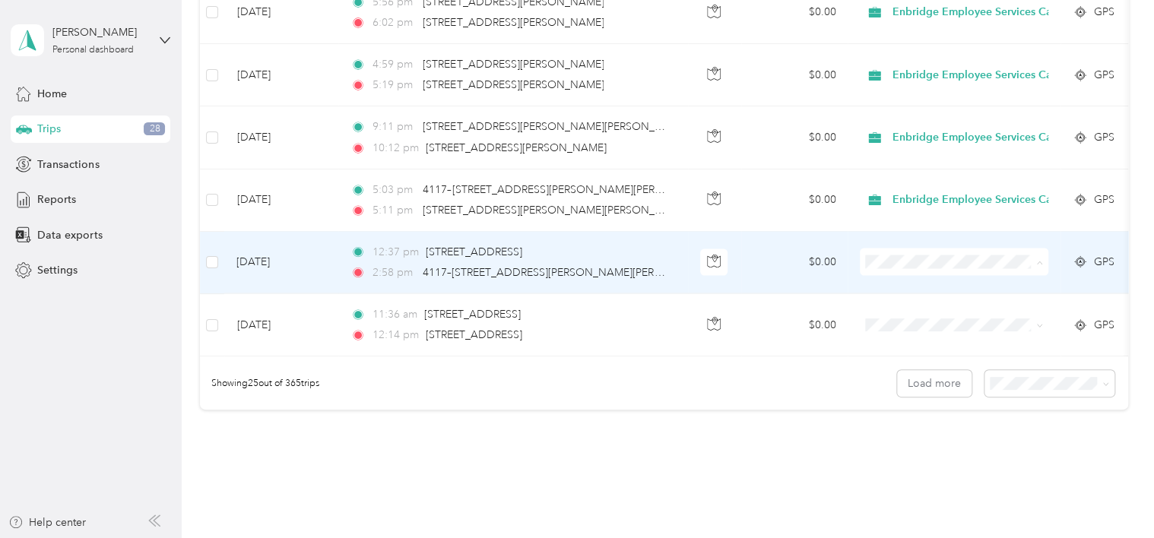
click at [904, 280] on span "Enbridge Employee Services Canada Inc." at bounding box center [1000, 286] width 205 height 16
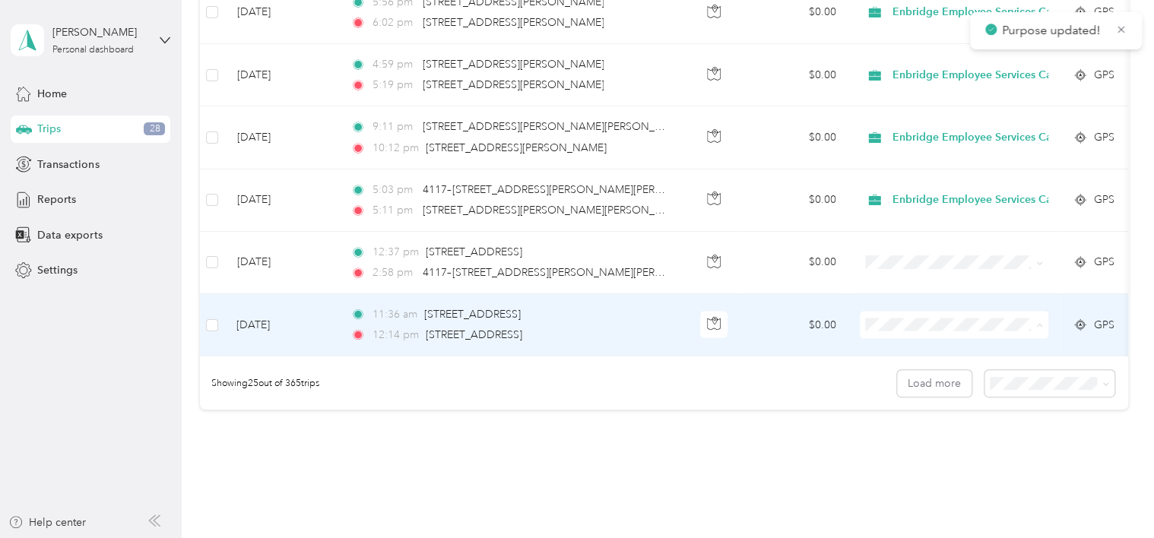
click at [905, 348] on span "Enbridge Employee Services Canada Inc." at bounding box center [1000, 349] width 205 height 16
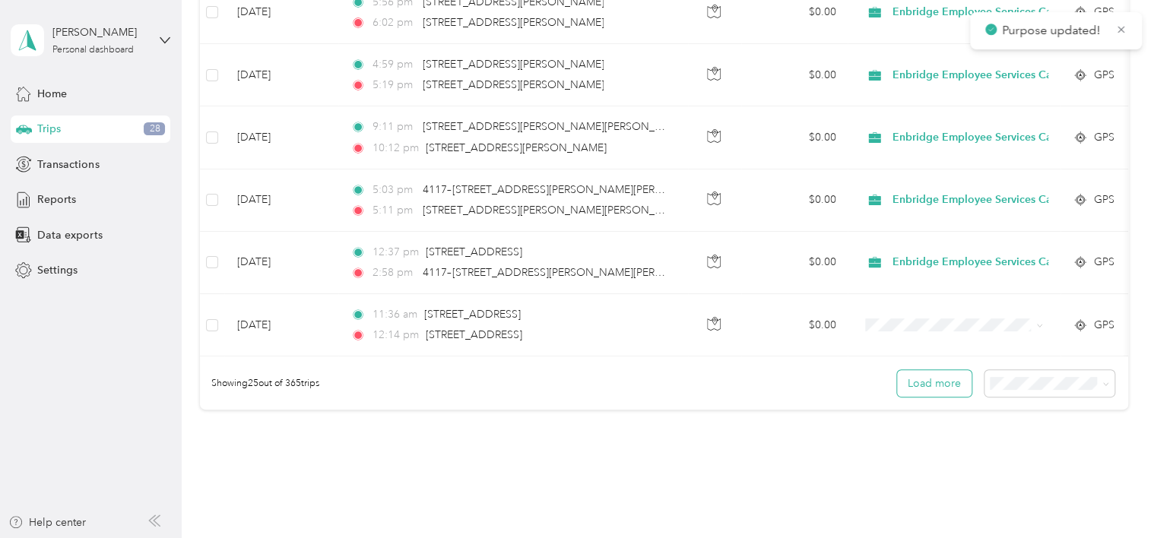
click at [940, 386] on button "Load more" at bounding box center [934, 383] width 74 height 27
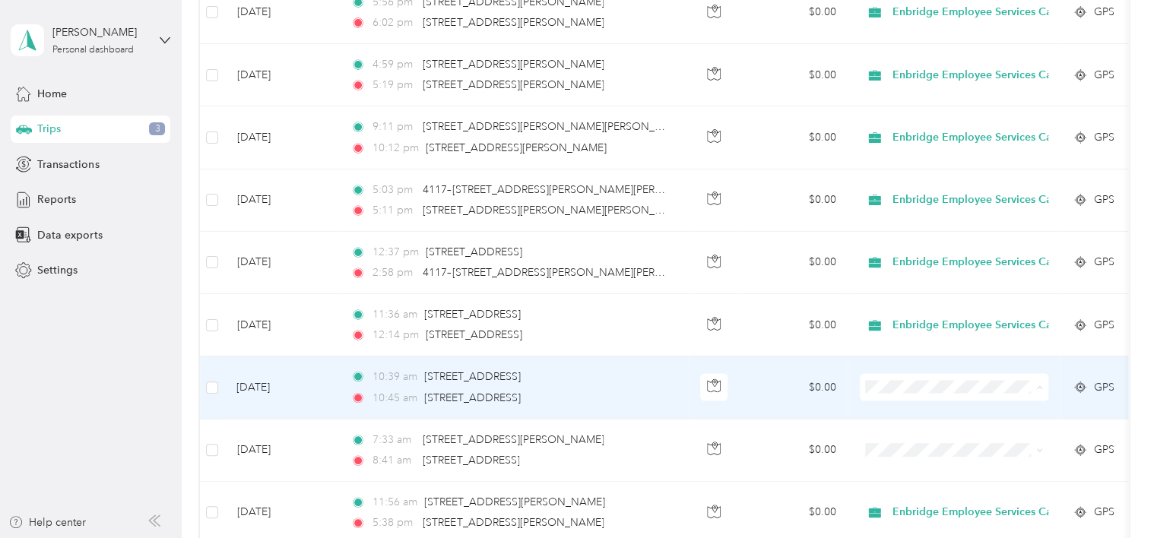
click at [903, 409] on span "Enbridge Employee Services Canada Inc." at bounding box center [1000, 411] width 205 height 16
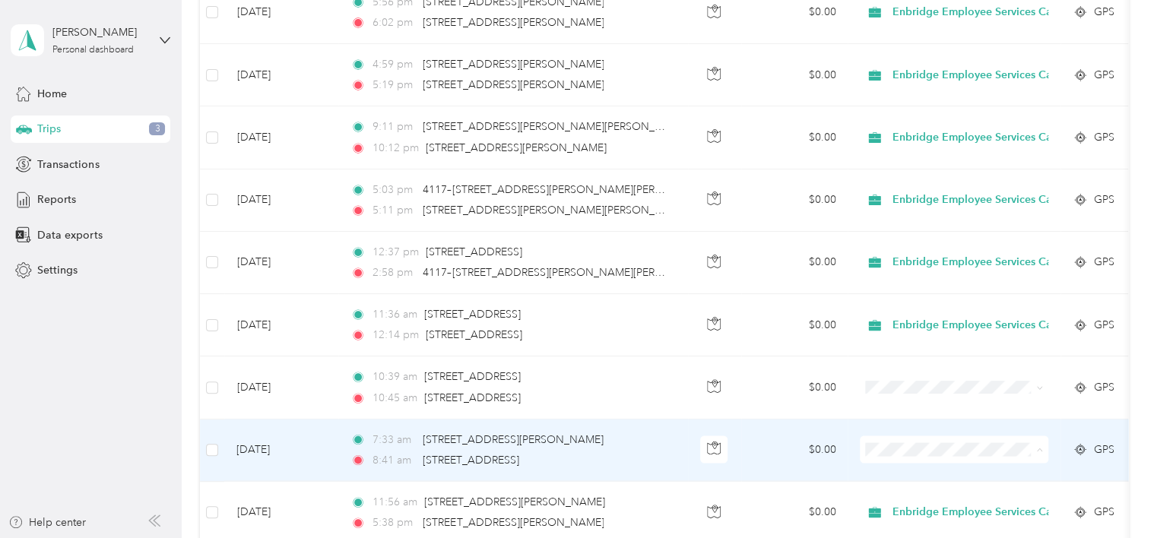
click at [906, 468] on span "Enbridge Employee Services Canada Inc." at bounding box center [1000, 474] width 205 height 16
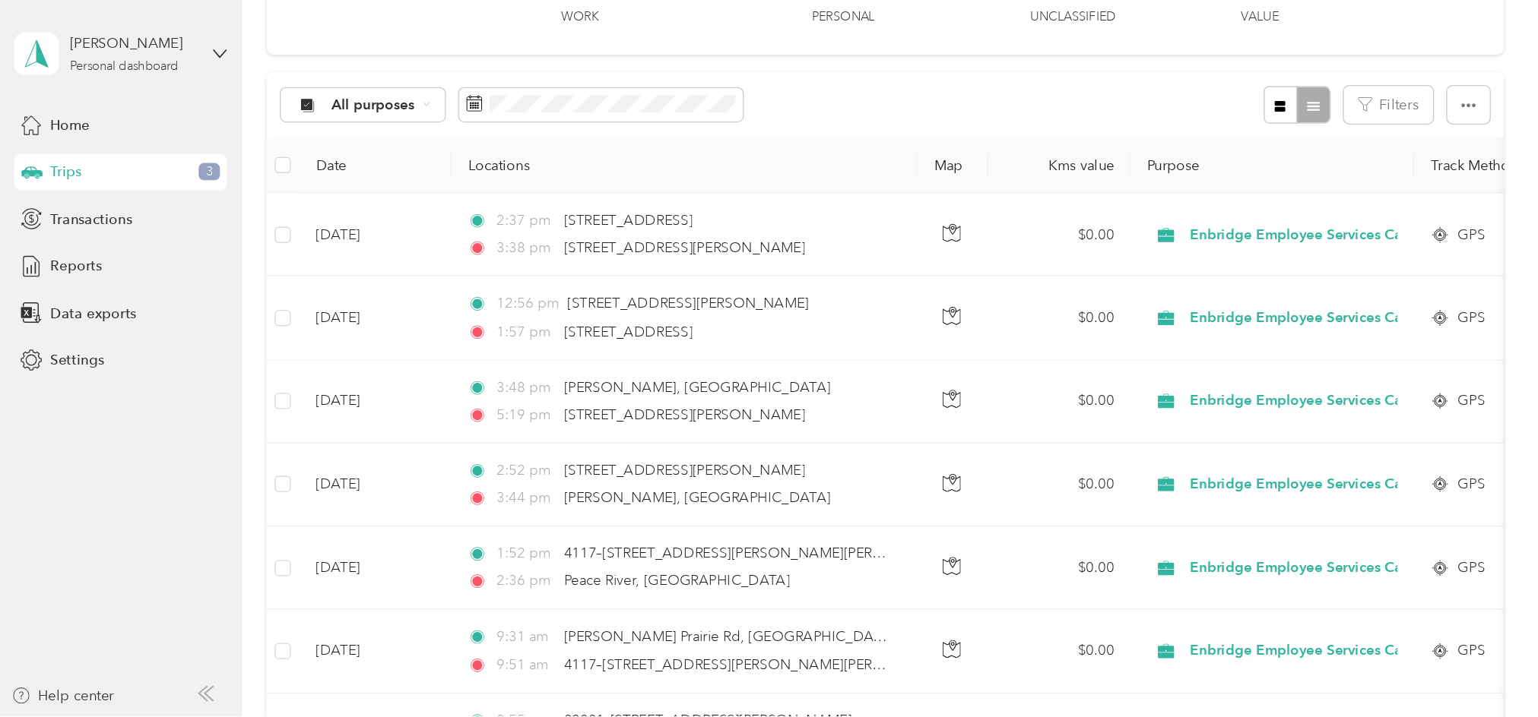
scroll to position [0, 0]
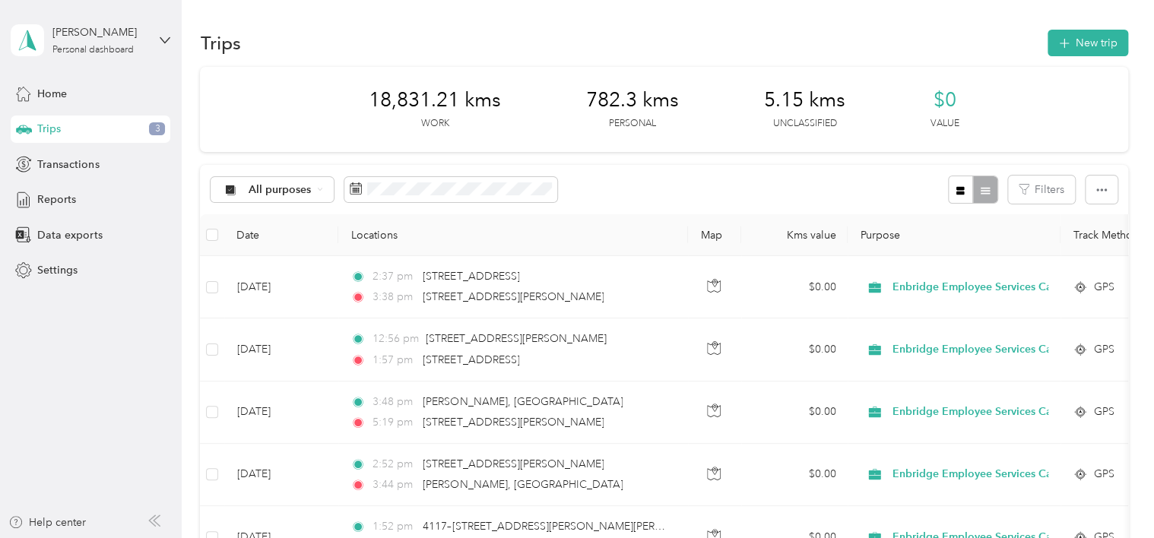
click at [155, 125] on span "3" at bounding box center [157, 129] width 16 height 14
click at [1028, 188] on button "Filters" at bounding box center [1041, 190] width 67 height 28
click at [1042, 112] on div "18,831.21 kms Work 782.3 kms Personal 5.15 kms Unclassified $0 Value" at bounding box center [663, 109] width 927 height 85
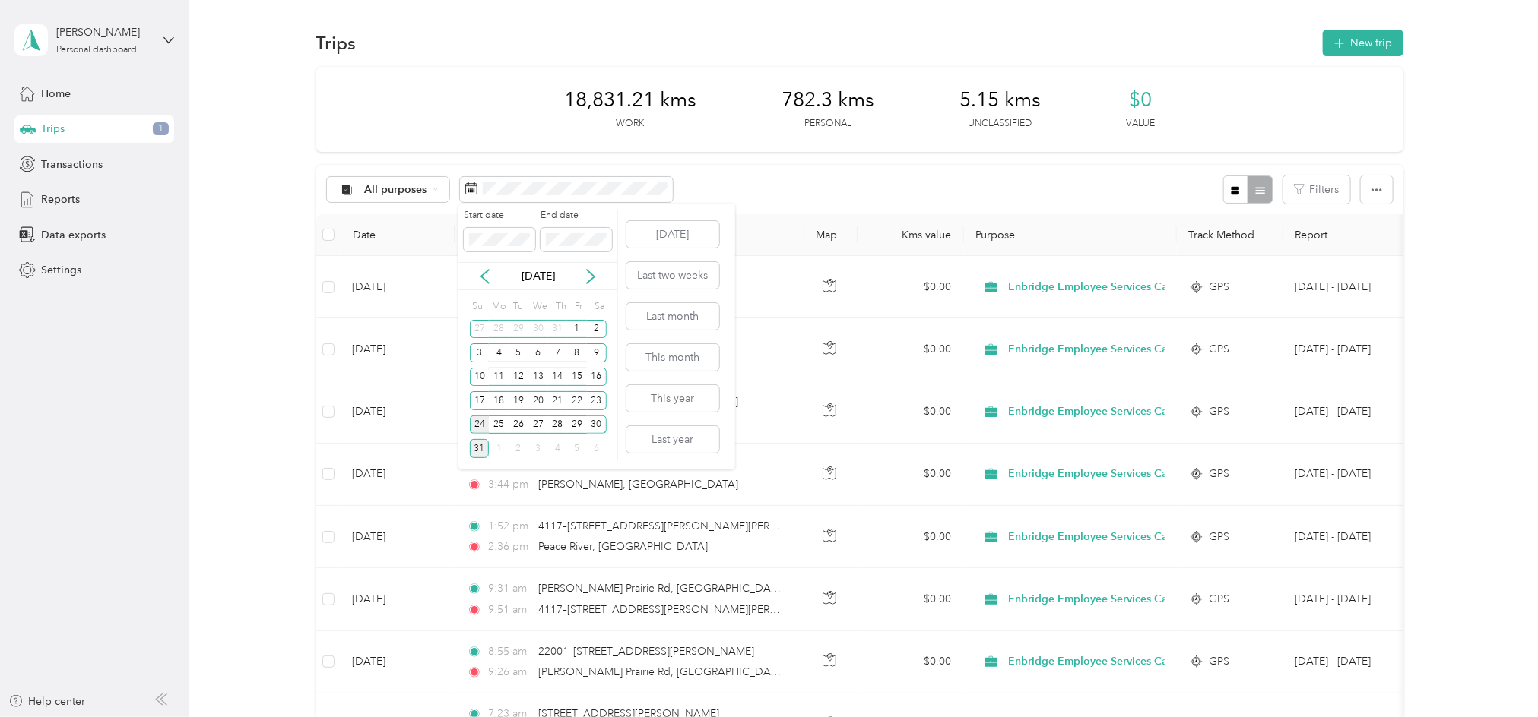
click at [480, 420] on div "24" at bounding box center [480, 425] width 20 height 19
click at [593, 420] on div "30" at bounding box center [597, 425] width 20 height 19
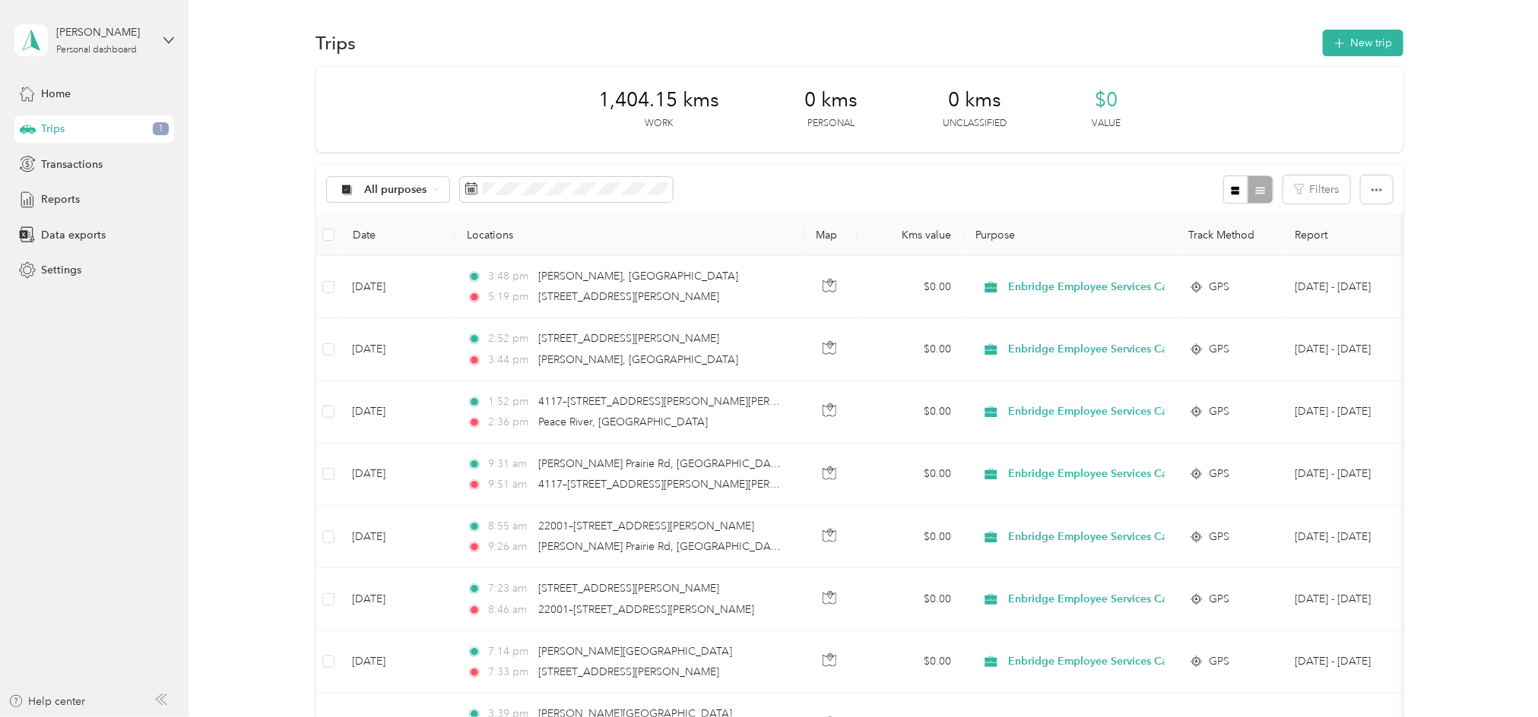
click at [769, 189] on div "All purposes Filters" at bounding box center [859, 189] width 1087 height 49
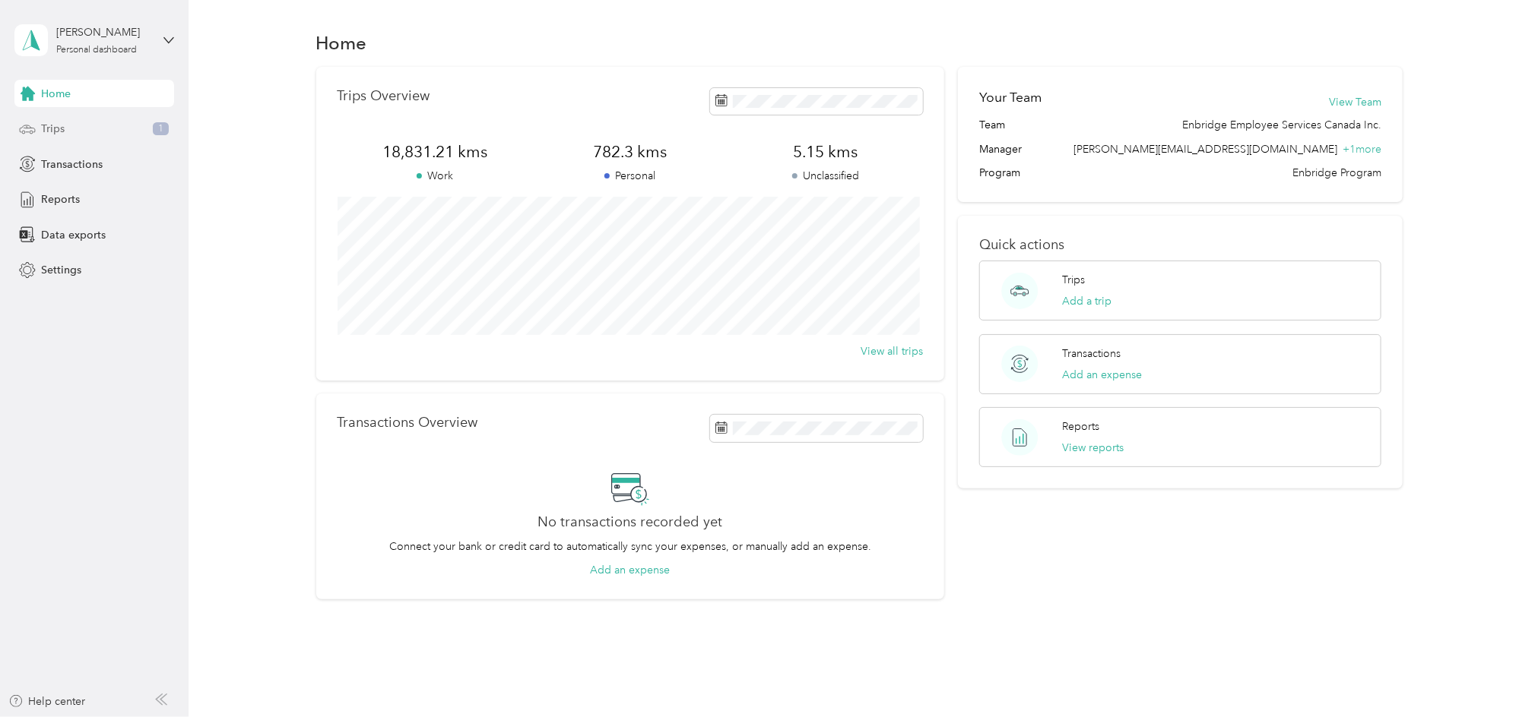
click at [69, 128] on div "Trips 1" at bounding box center [94, 129] width 160 height 27
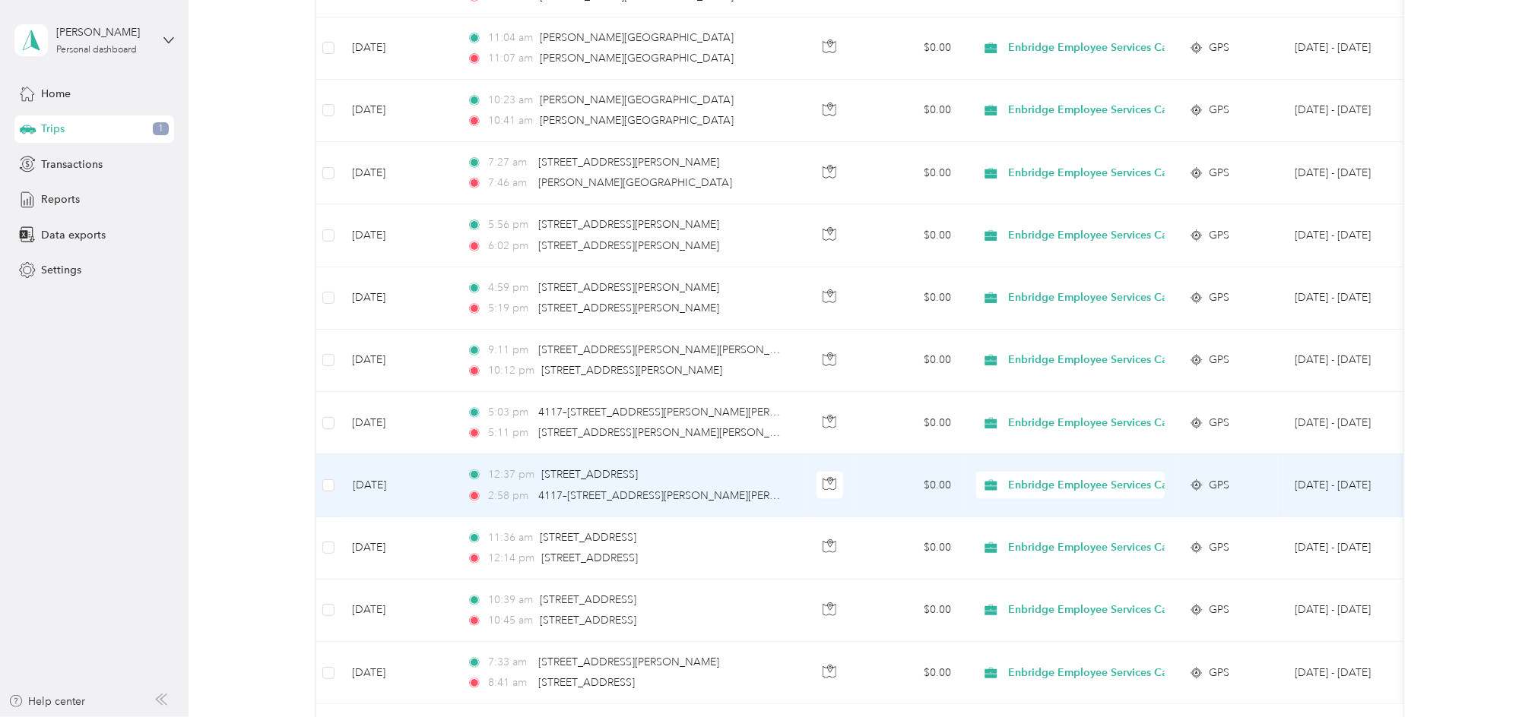
scroll to position [1381, 0]
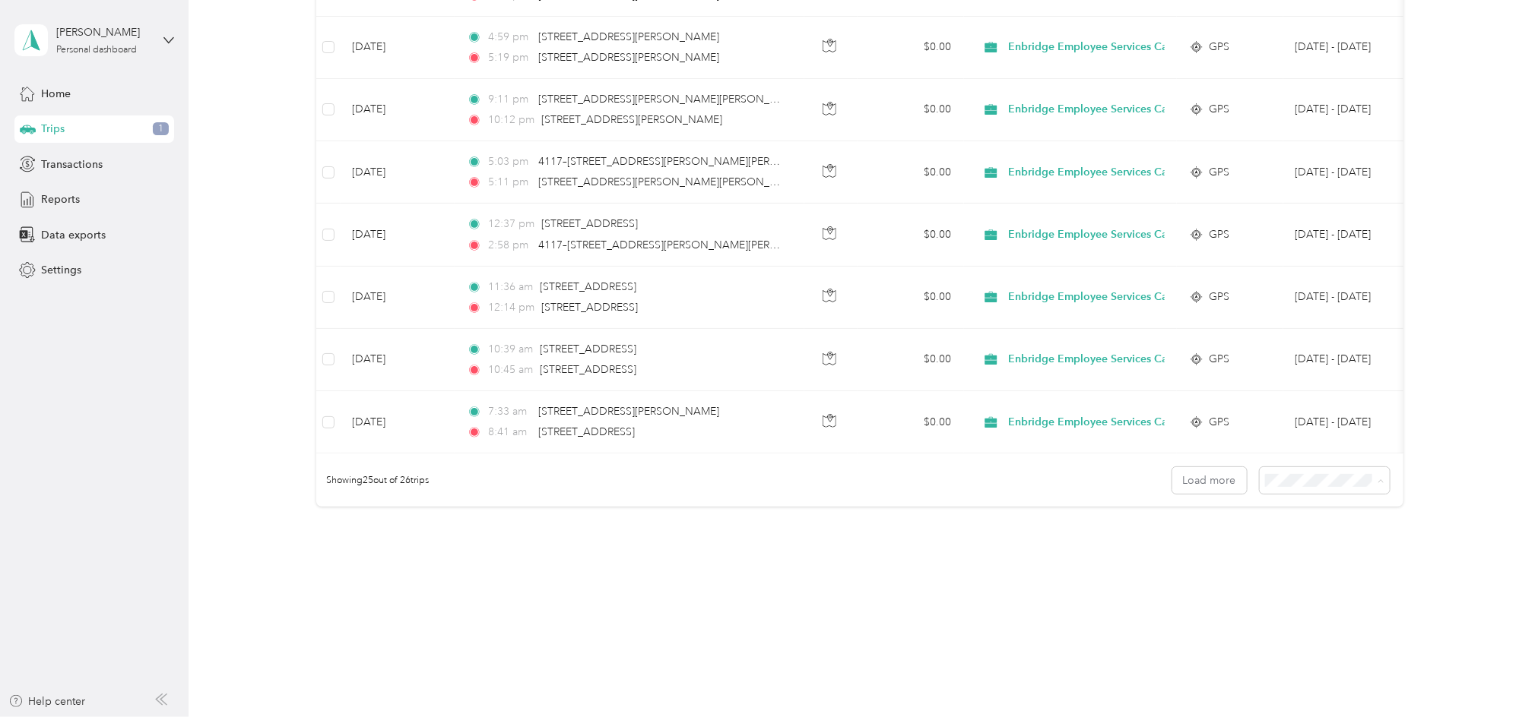
click at [1299, 535] on span "50 per load" at bounding box center [1291, 535] width 56 height 13
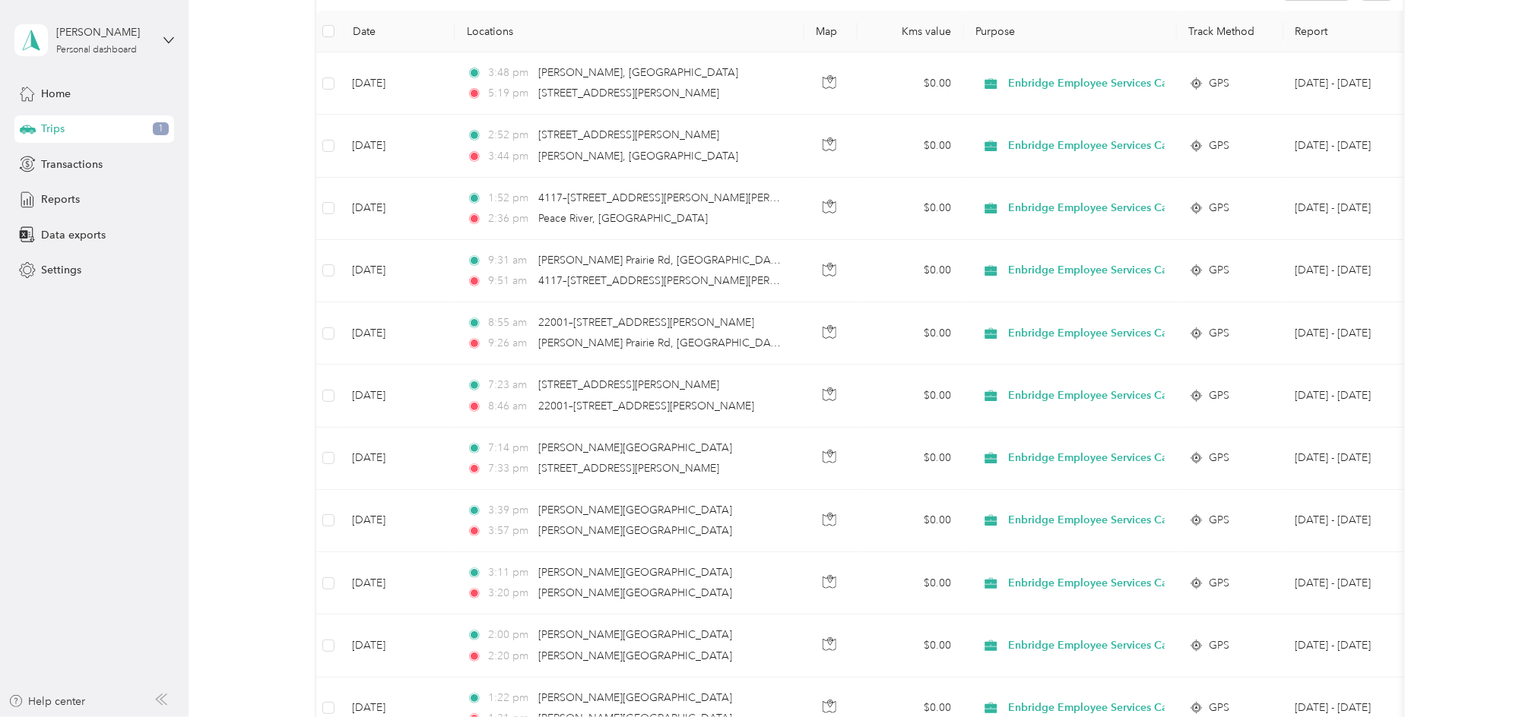
scroll to position [1381, 0]
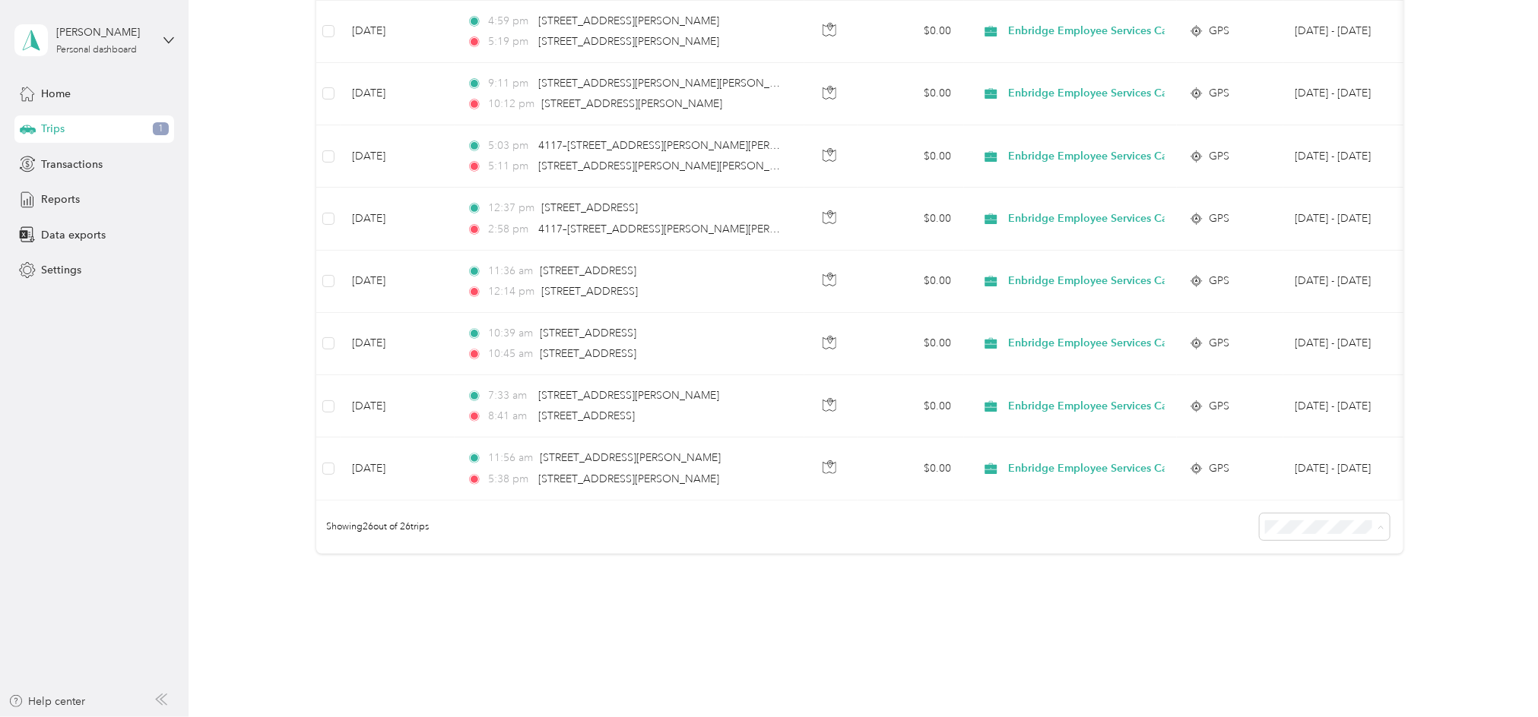
click at [1307, 622] on span "100 per load" at bounding box center [1294, 625] width 62 height 13
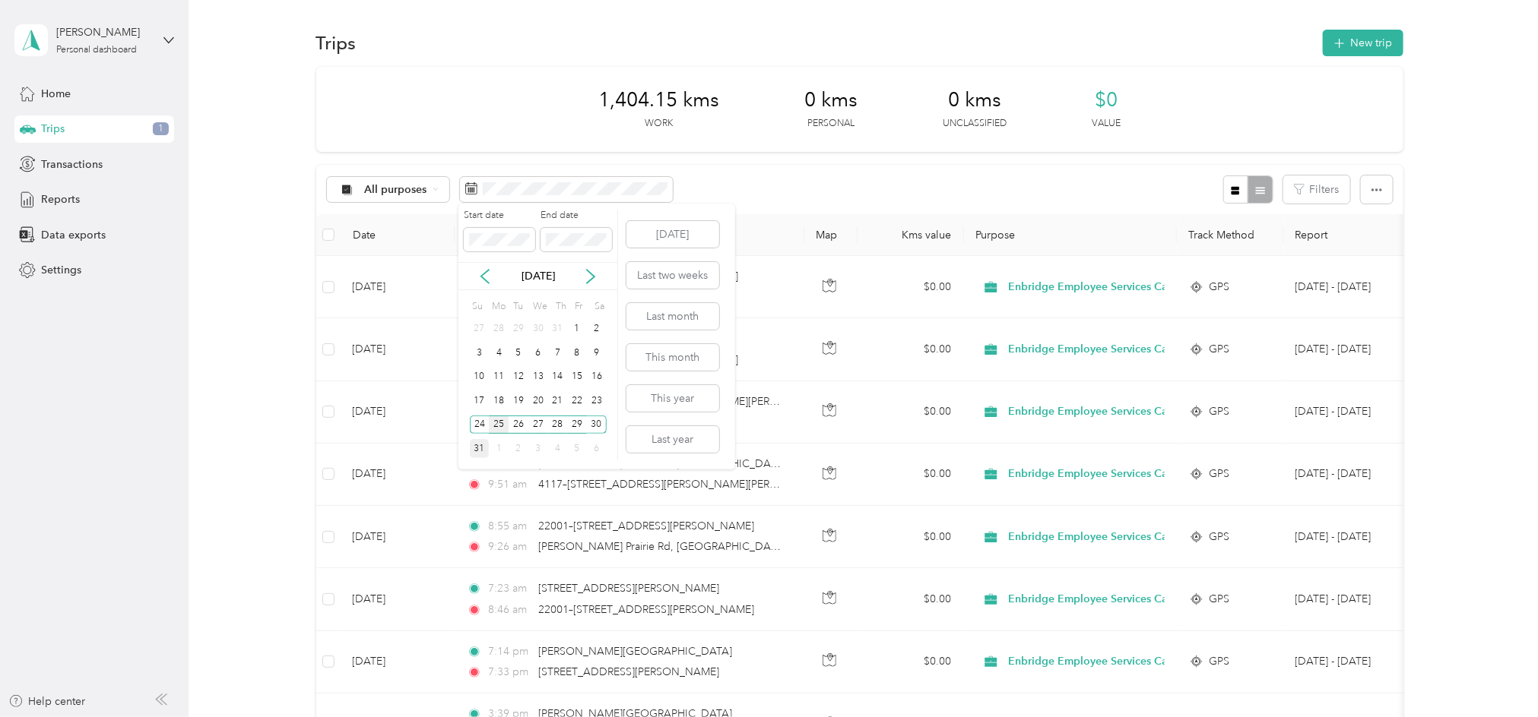
click at [502, 419] on div "25" at bounding box center [499, 425] width 20 height 19
click at [475, 451] on div "31" at bounding box center [480, 448] width 20 height 19
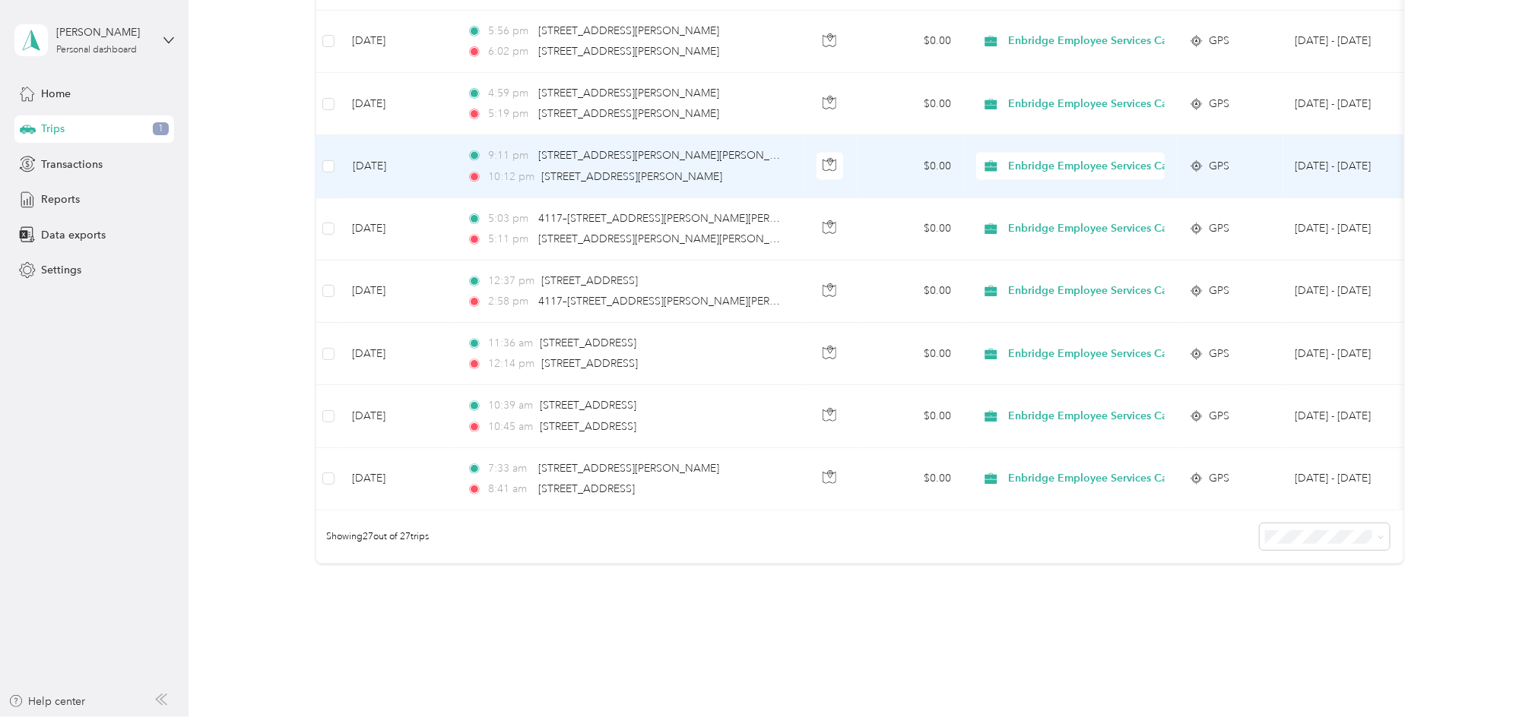
scroll to position [1506, 0]
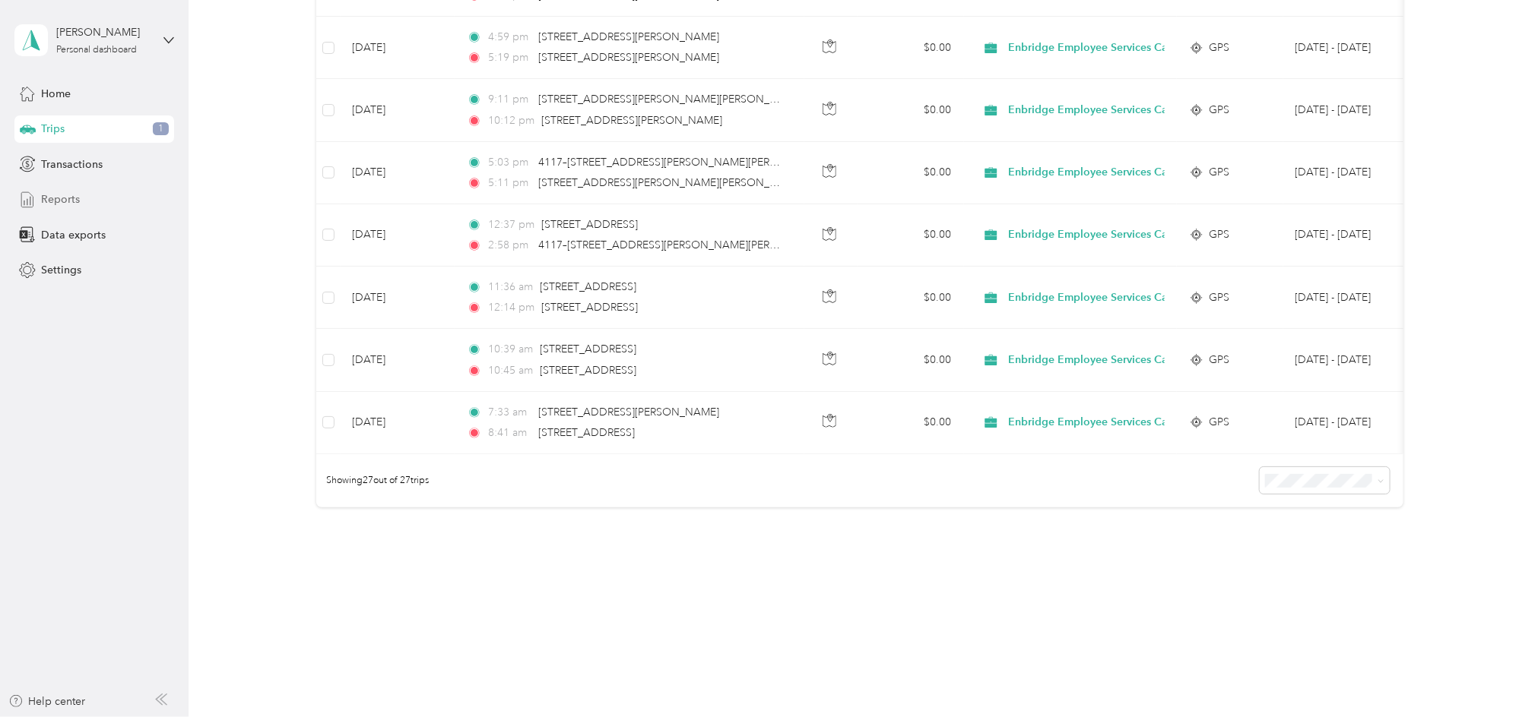
click at [65, 195] on span "Reports" at bounding box center [60, 200] width 39 height 16
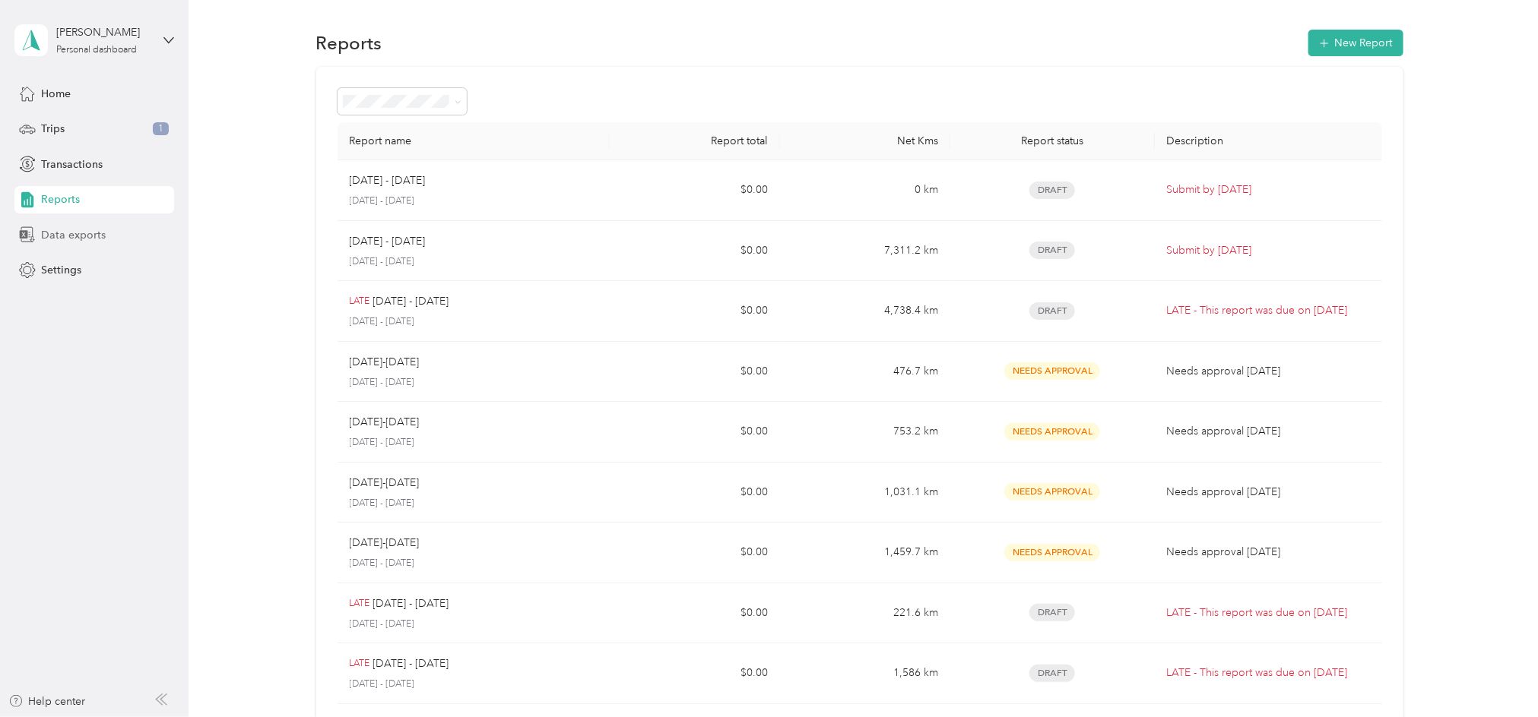
click at [67, 235] on span "Data exports" at bounding box center [73, 235] width 65 height 16
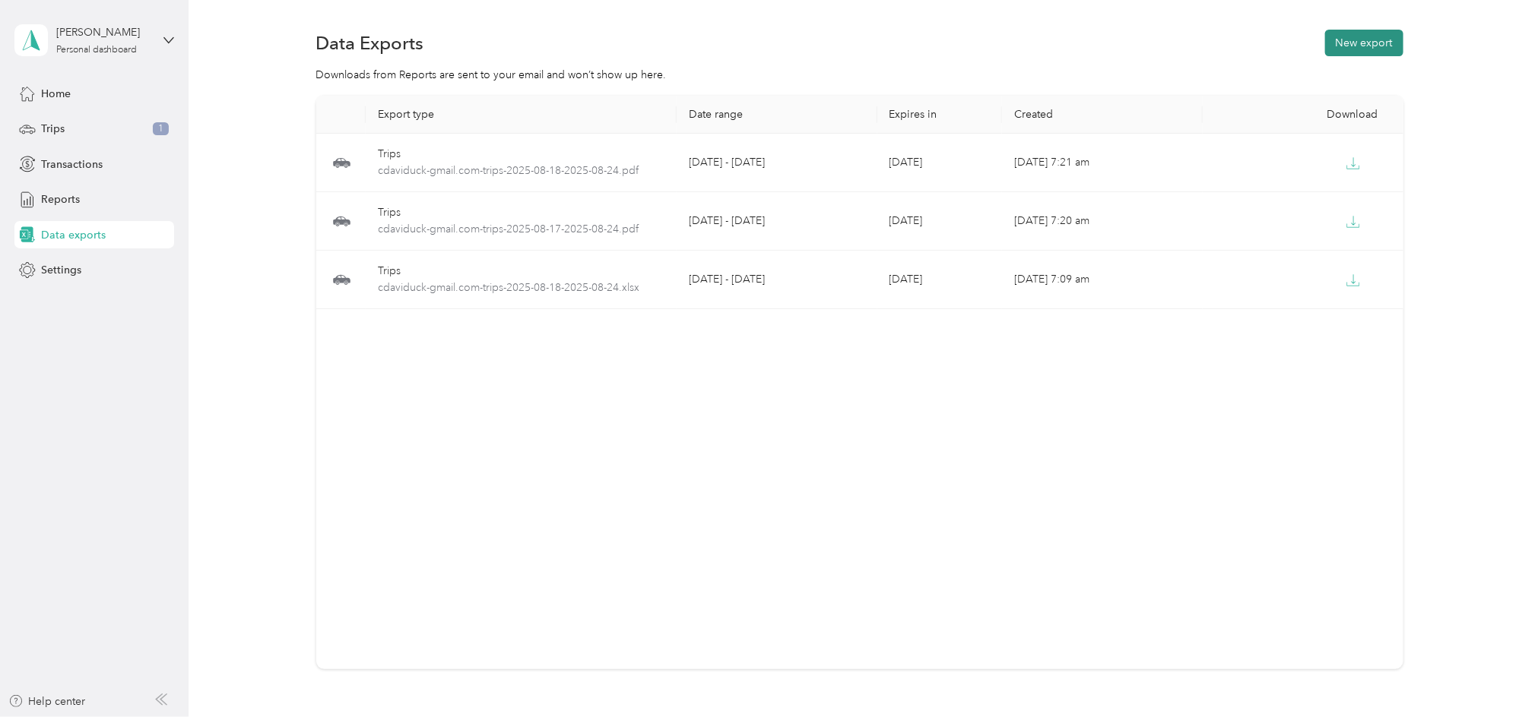
click at [1364, 34] on button "New export" at bounding box center [1364, 43] width 78 height 27
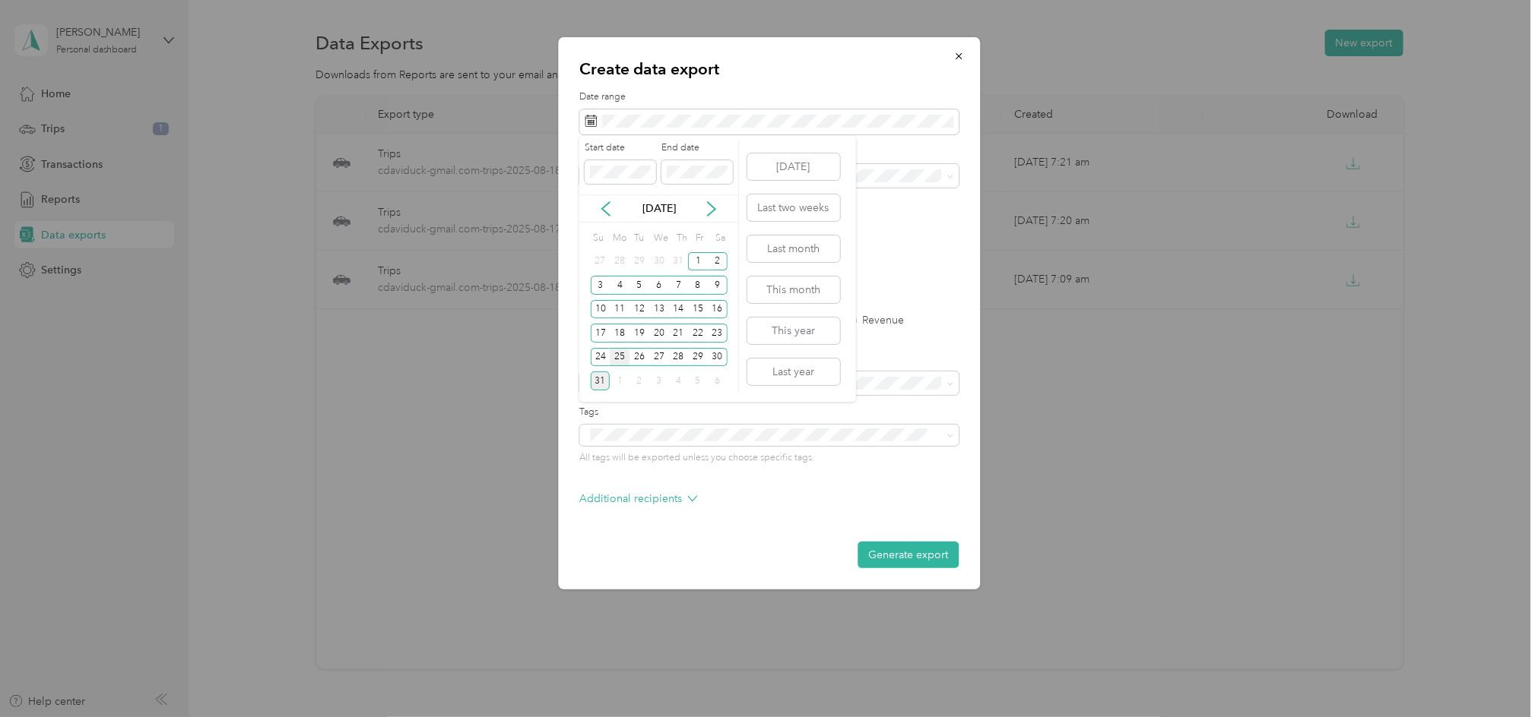
click at [622, 354] on div "25" at bounding box center [620, 357] width 20 height 19
click at [599, 375] on div "31" at bounding box center [601, 381] width 20 height 19
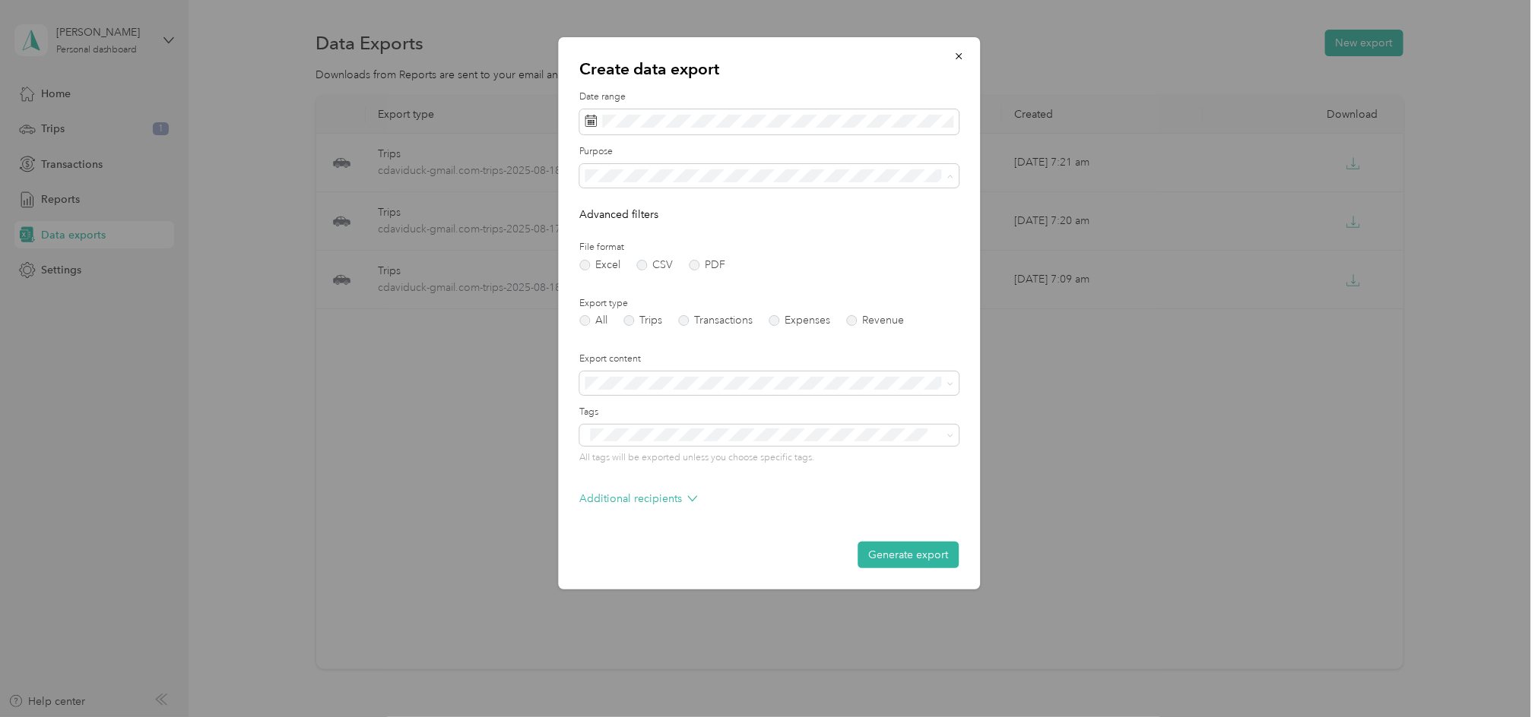
click at [628, 220] on li "Enbridge Employee Services Canada Inc." at bounding box center [768, 229] width 379 height 27
click at [635, 320] on label "Trips" at bounding box center [642, 320] width 39 height 11
click at [669, 440] on li "Summary and full trips list" at bounding box center [768, 436] width 379 height 27
click at [667, 549] on div "Generate export" at bounding box center [768, 555] width 379 height 27
click at [907, 554] on button "Generate export" at bounding box center [907, 555] width 101 height 27
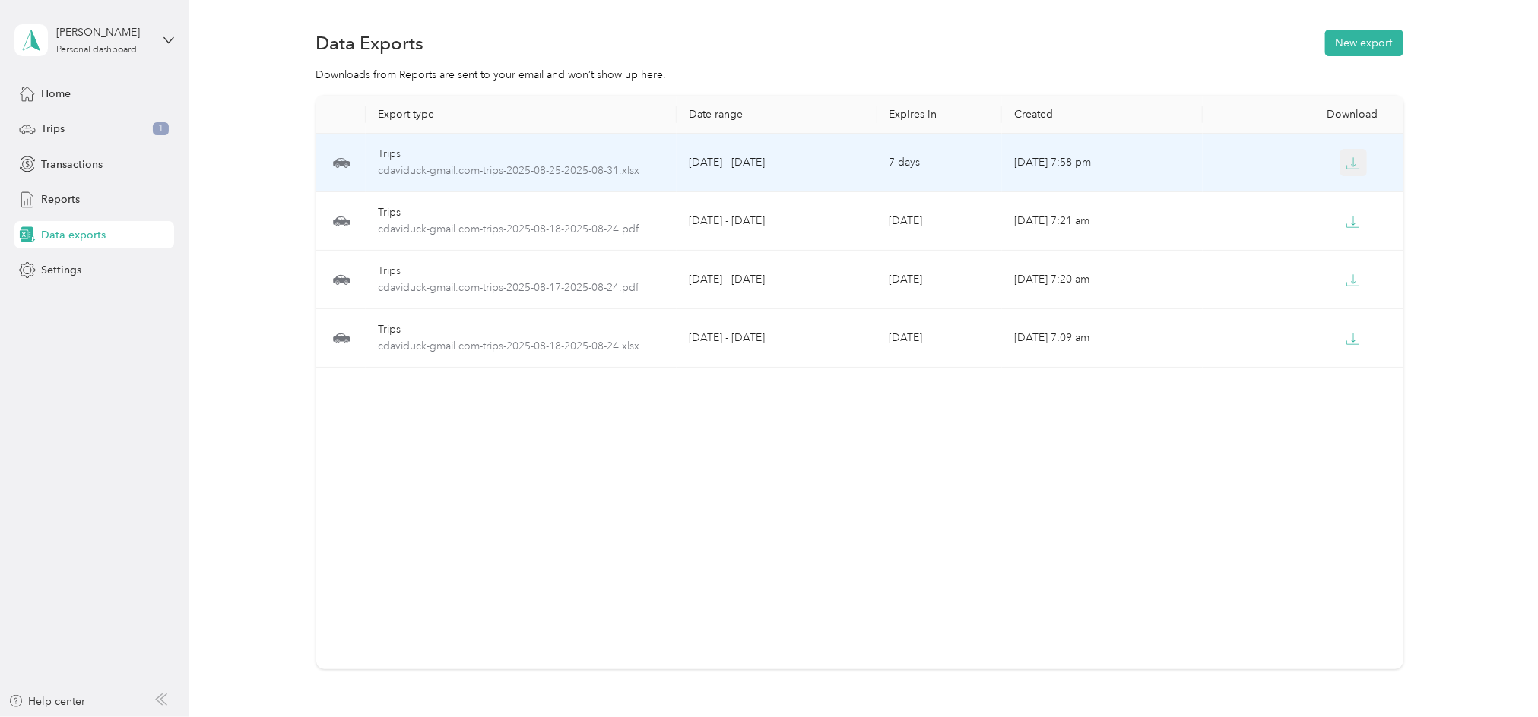
click at [1340, 154] on button "button" at bounding box center [1353, 162] width 27 height 27
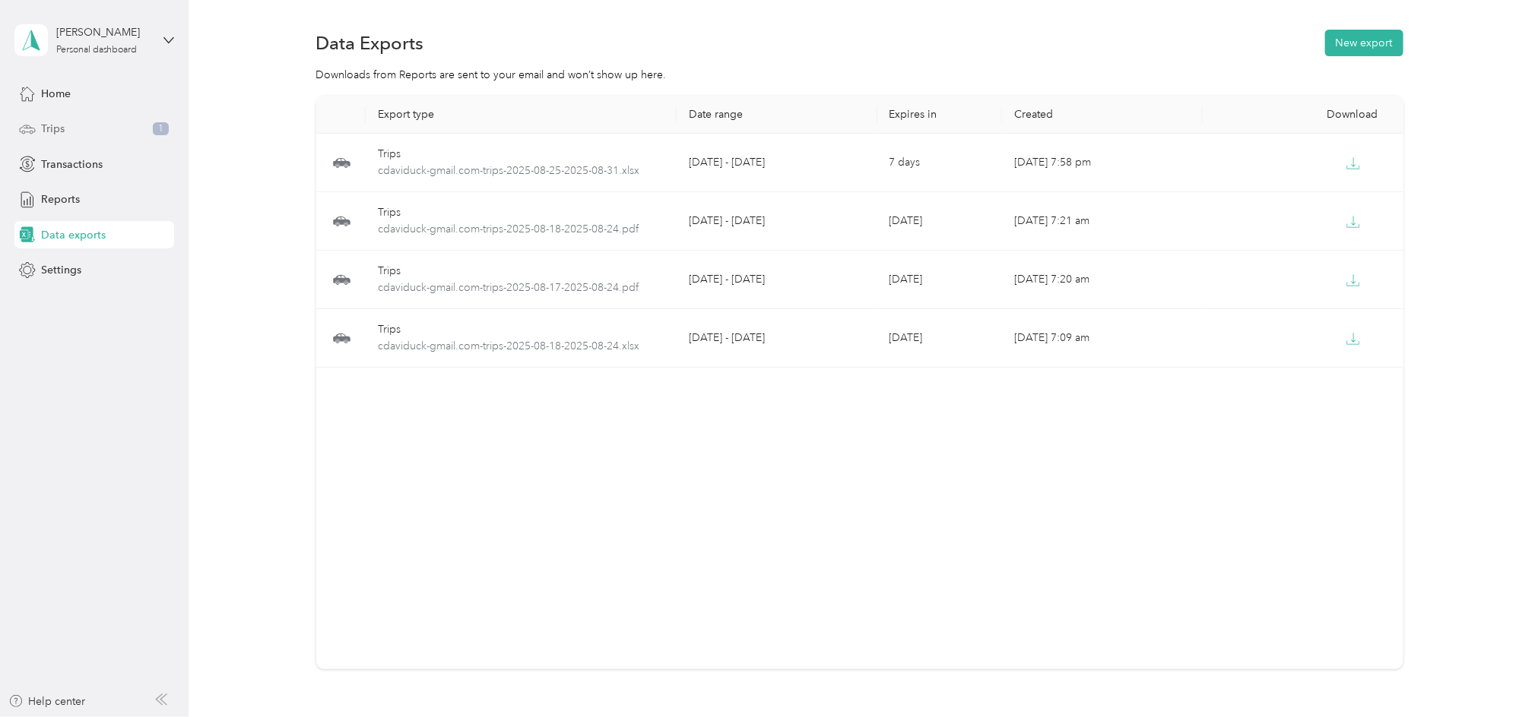
click at [154, 130] on span "1" at bounding box center [161, 129] width 16 height 14
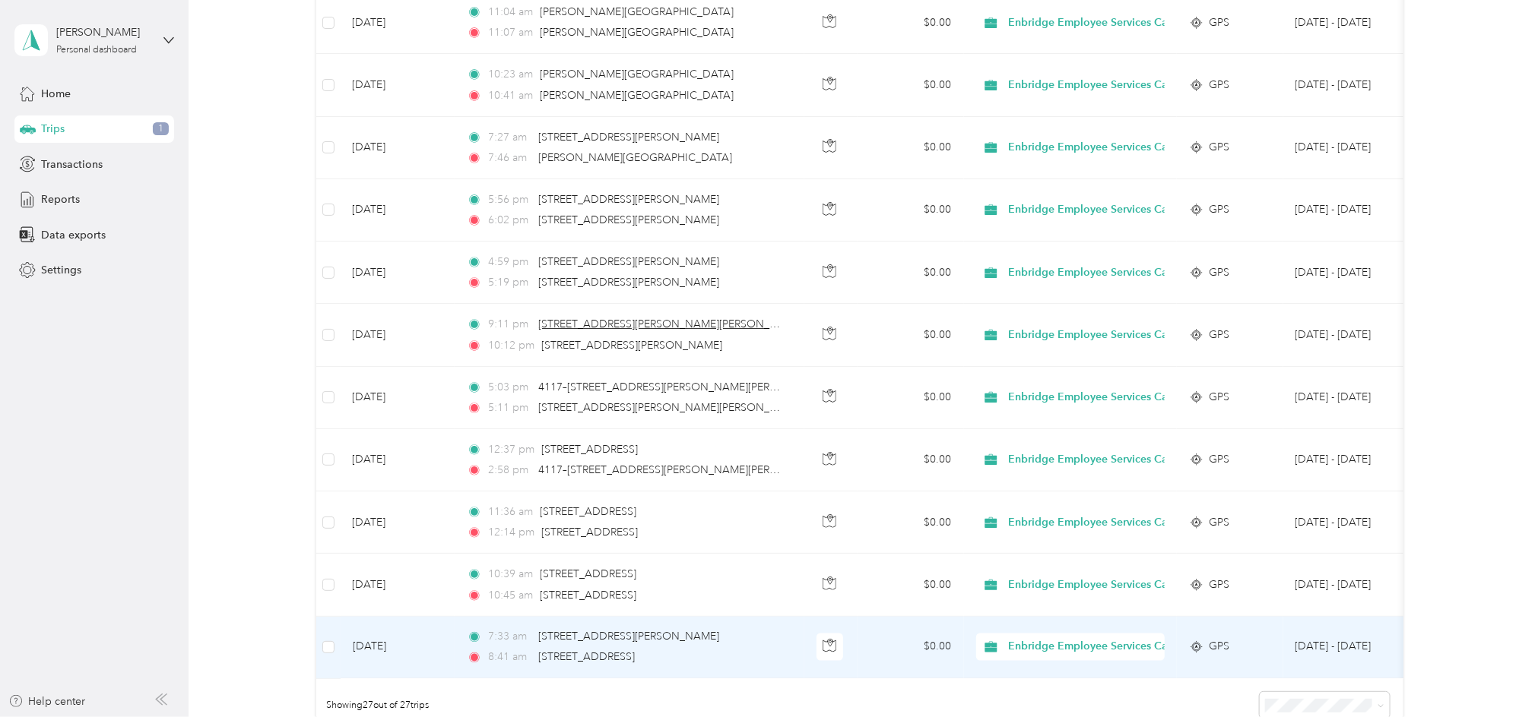
scroll to position [1506, 0]
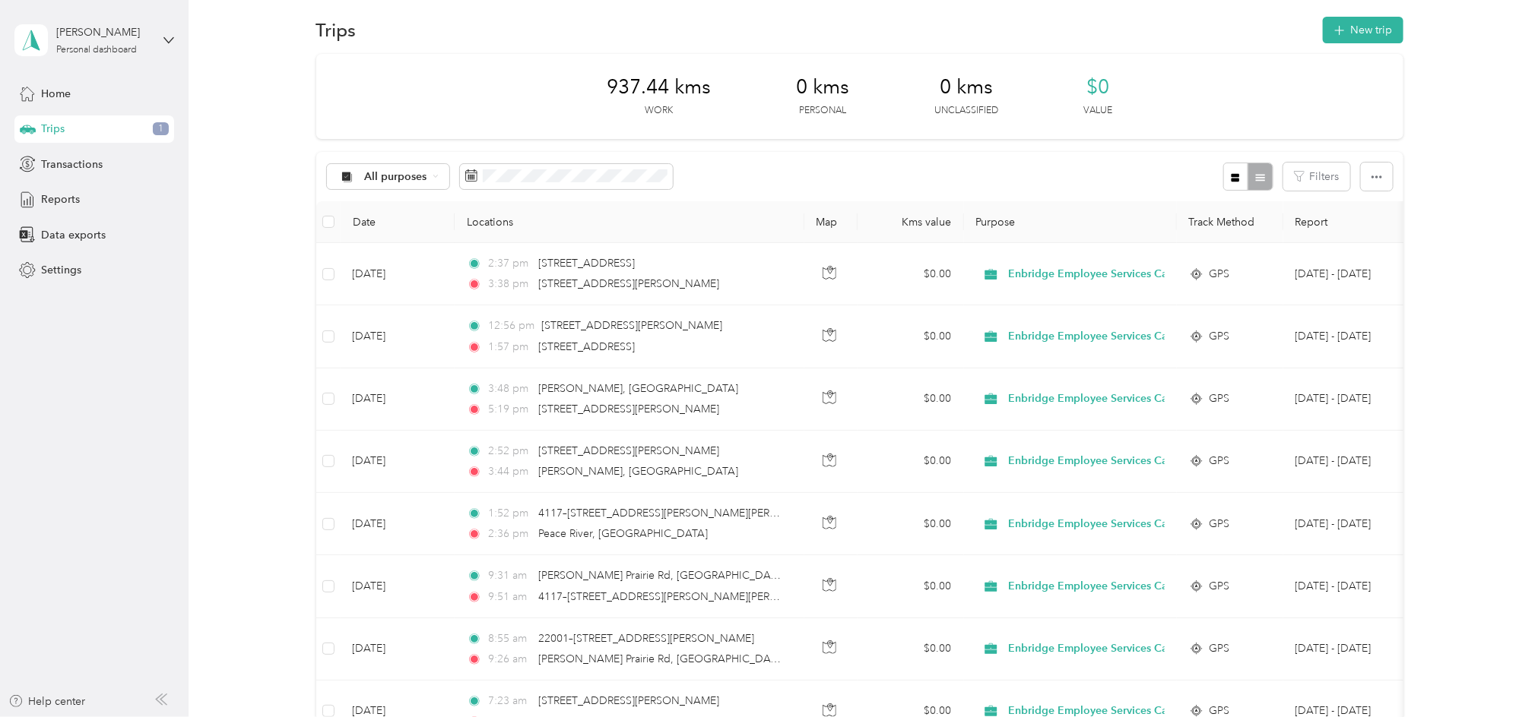
scroll to position [0, 0]
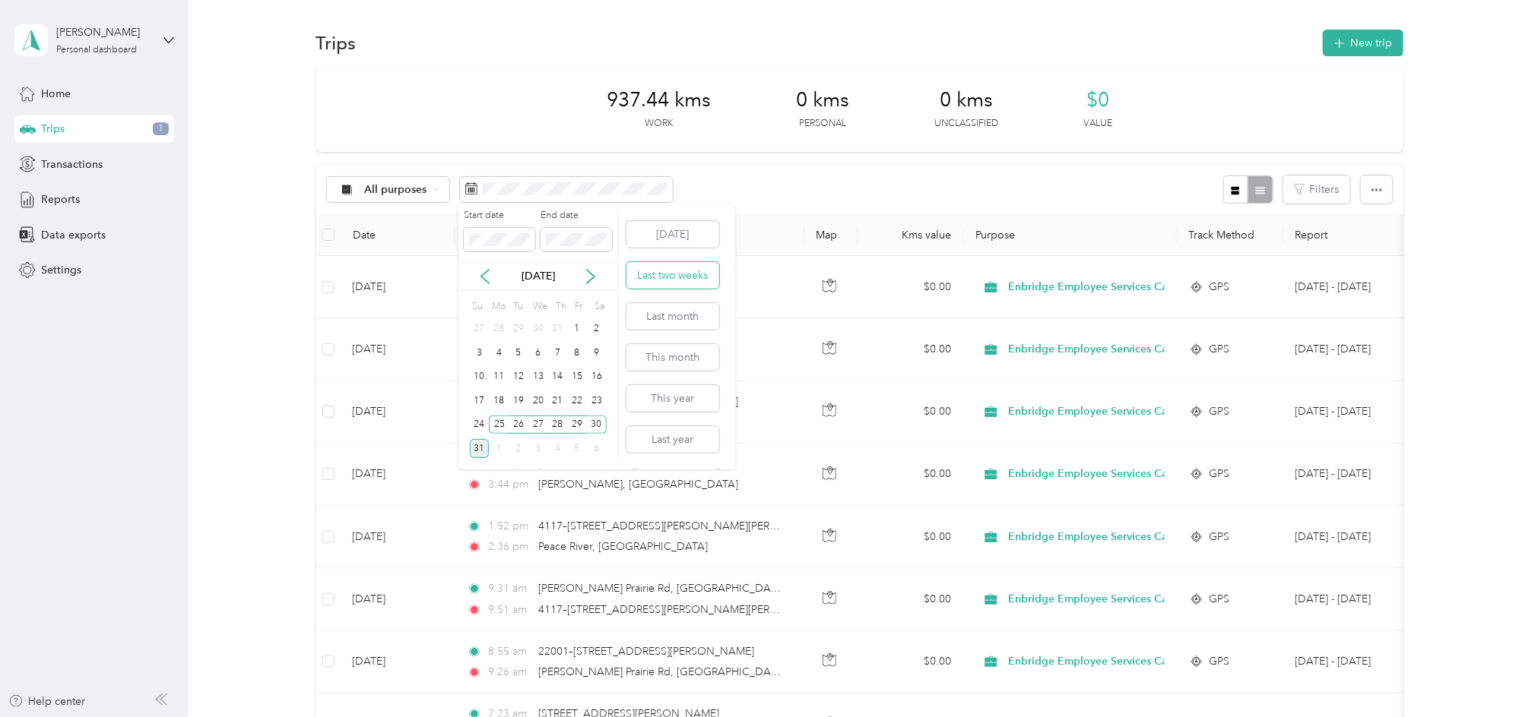
click at [686, 274] on button "Last two weeks" at bounding box center [672, 275] width 93 height 27
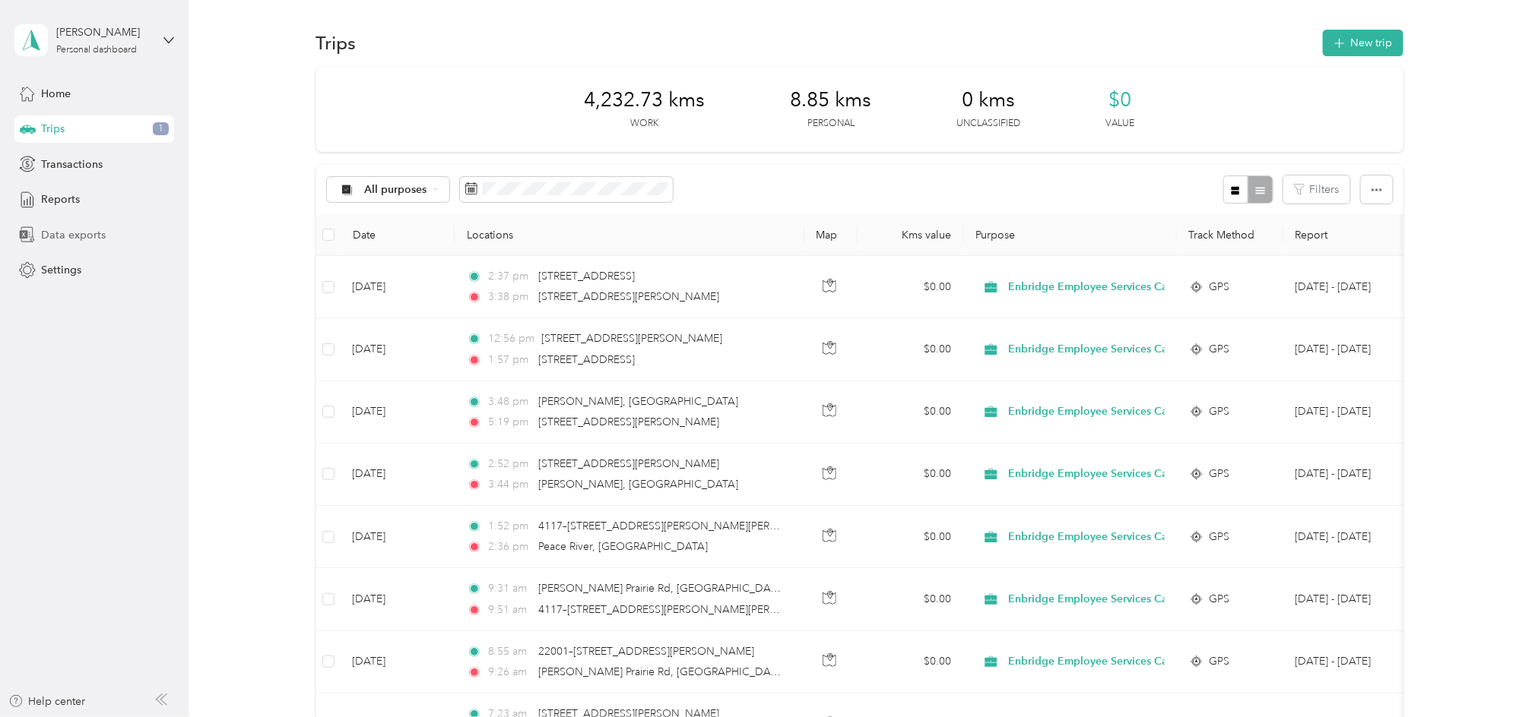
click at [77, 227] on span "Data exports" at bounding box center [73, 235] width 65 height 16
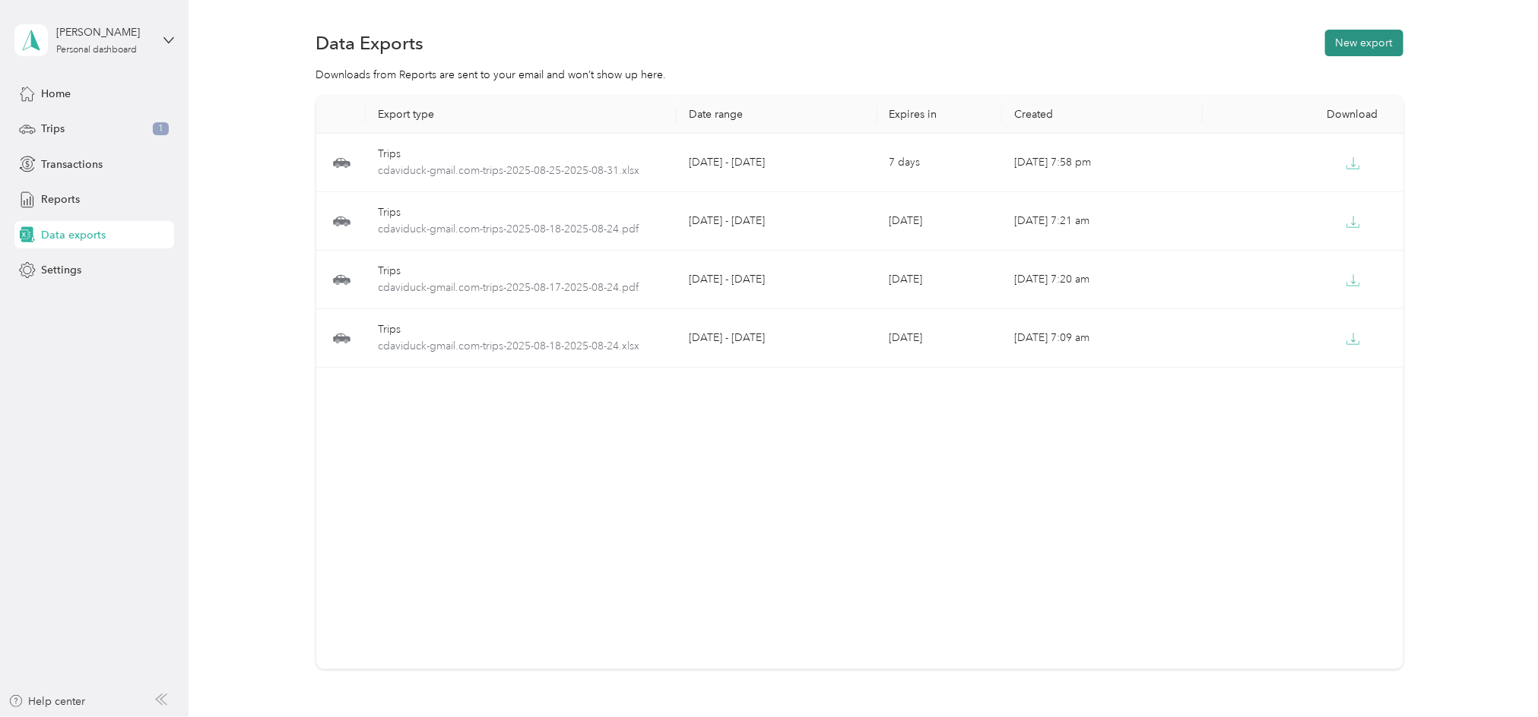
click at [1342, 44] on button "New export" at bounding box center [1364, 43] width 78 height 27
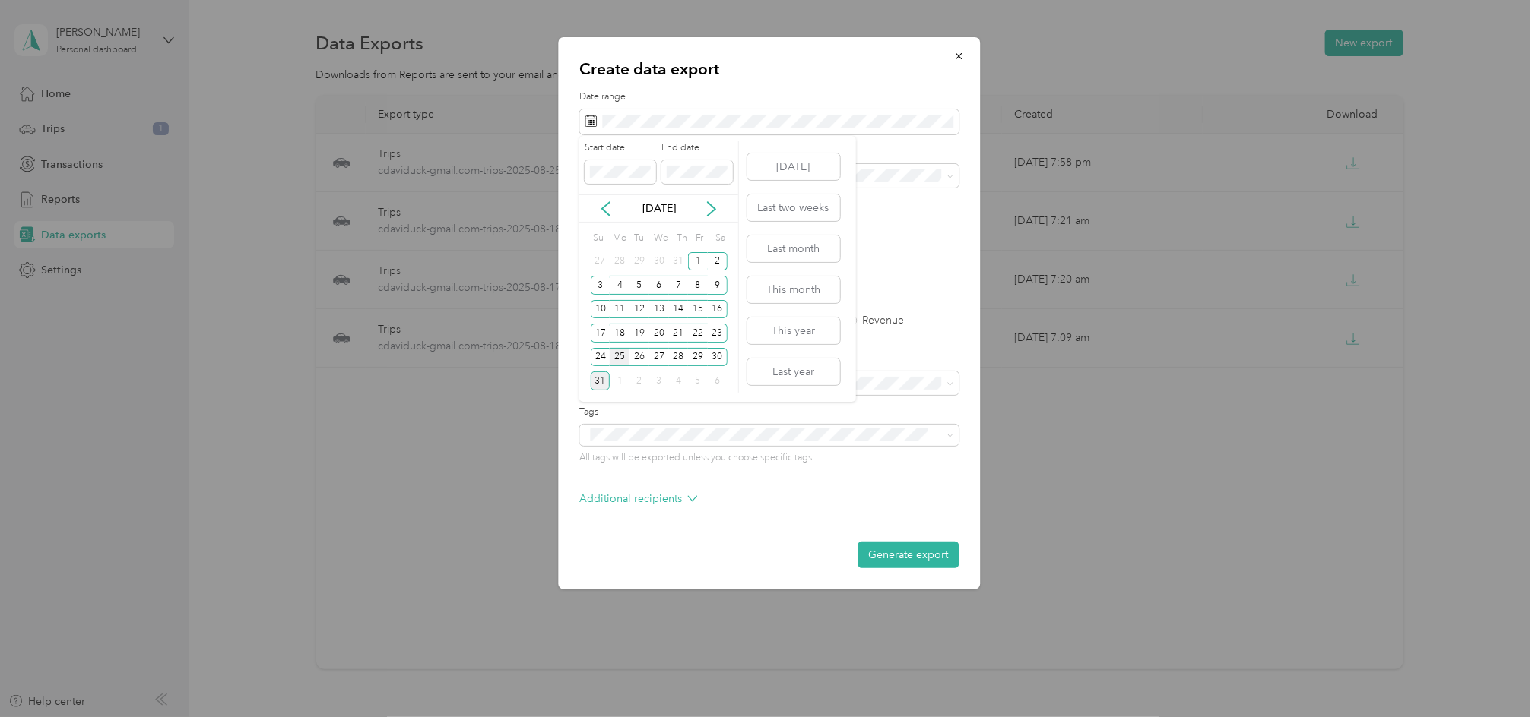
click at [620, 351] on div "25" at bounding box center [620, 357] width 20 height 19
click at [599, 380] on div "31" at bounding box center [601, 381] width 20 height 19
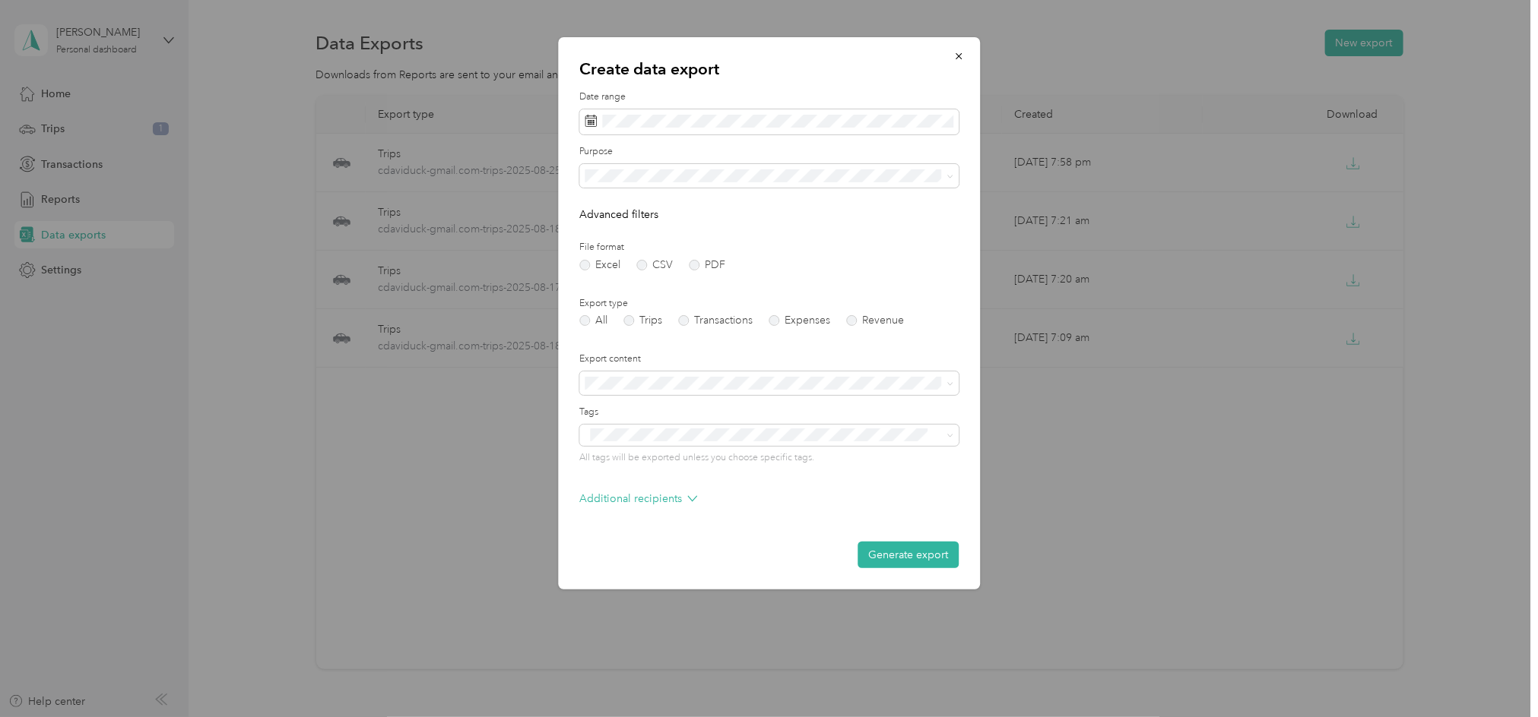
click at [640, 224] on span "Enbridge Employee Services Canada Inc." at bounding box center [689, 223] width 199 height 13
click at [694, 263] on label "PDF" at bounding box center [707, 265] width 36 height 11
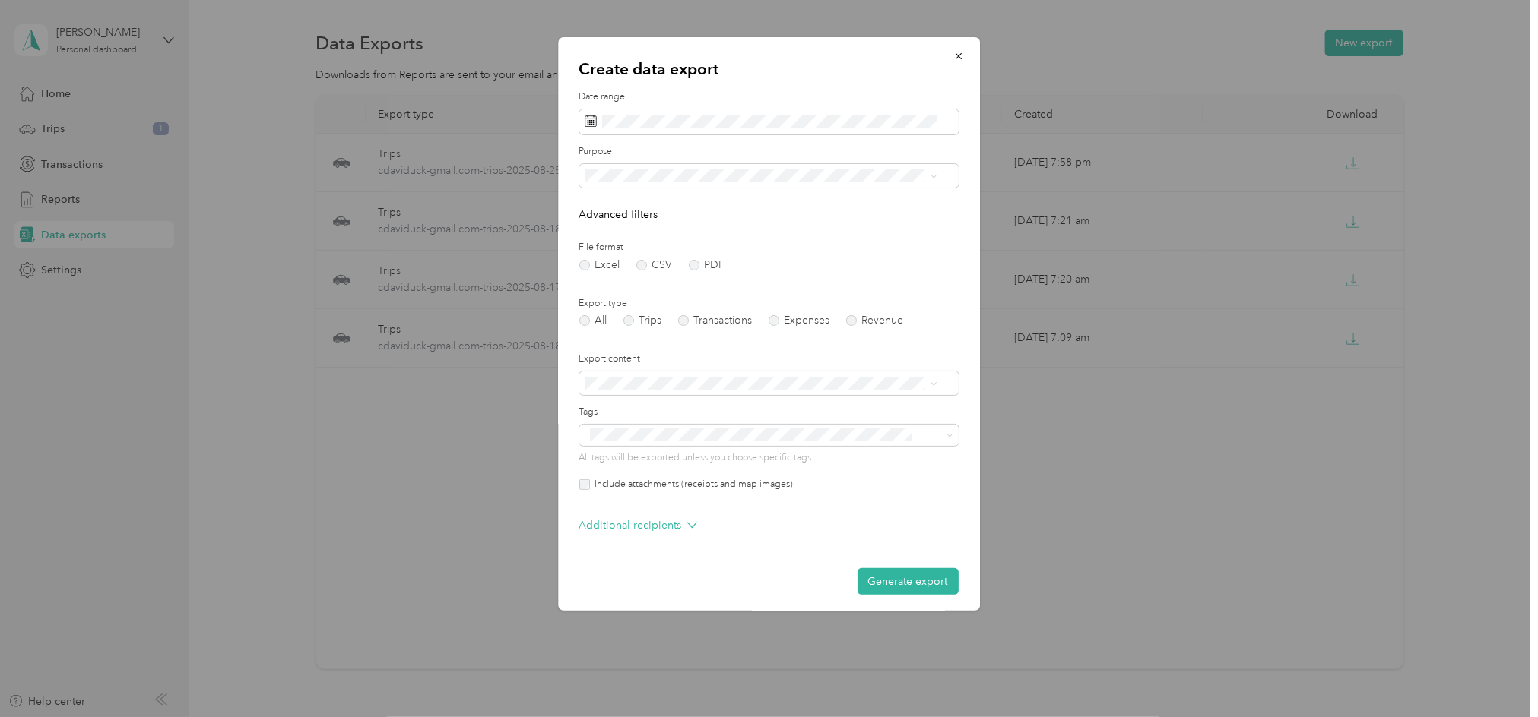
click at [673, 483] on label "Include attachments (receipts and map images)" at bounding box center [692, 485] width 204 height 14
click at [892, 577] on button "Generate export" at bounding box center [907, 582] width 101 height 27
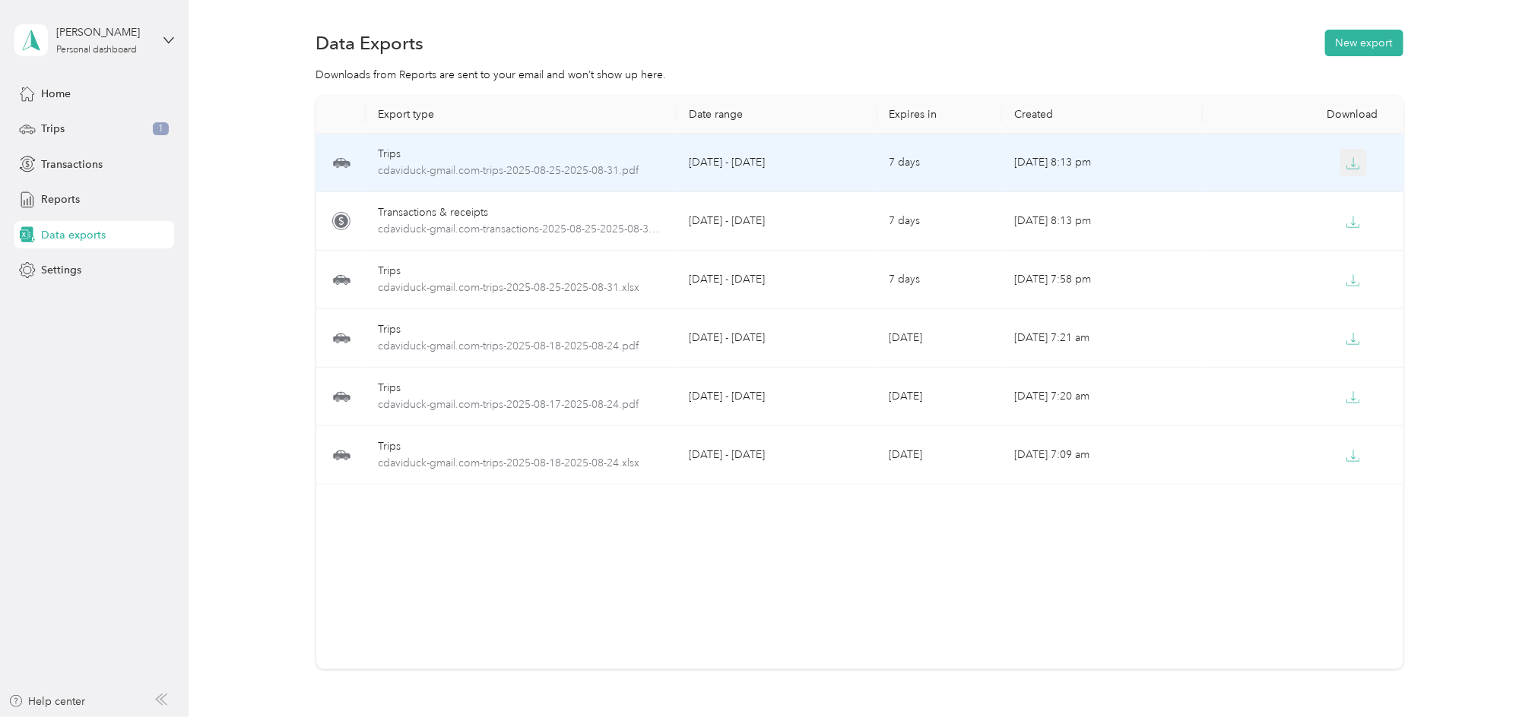
click at [1347, 160] on icon "button" at bounding box center [1353, 164] width 14 height 14
